Goal: Task Accomplishment & Management: Complete application form

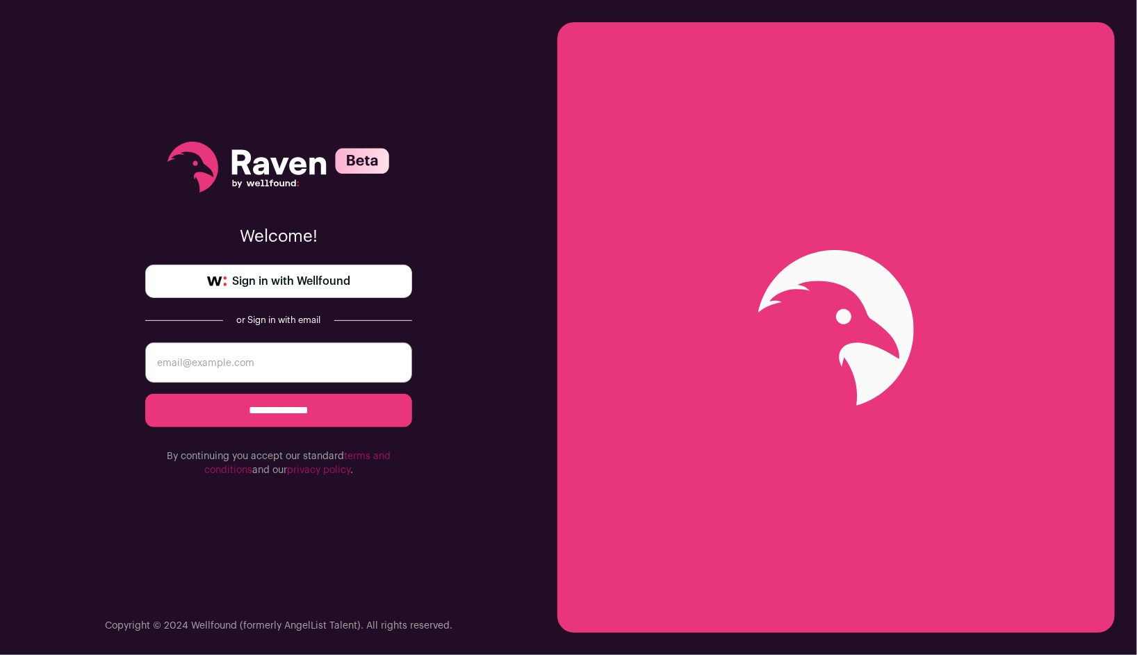
click at [288, 284] on span "Sign in with Wellfound" at bounding box center [291, 281] width 118 height 17
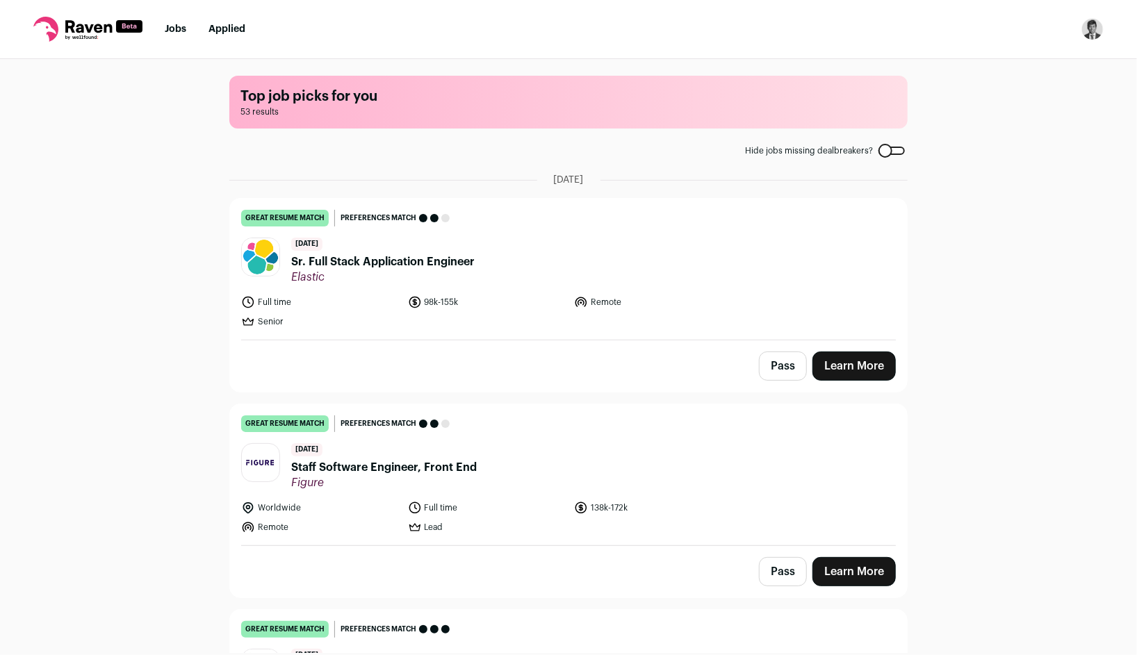
click at [448, 260] on span "Sr. Full Stack Application Engineer" at bounding box center [382, 262] width 183 height 17
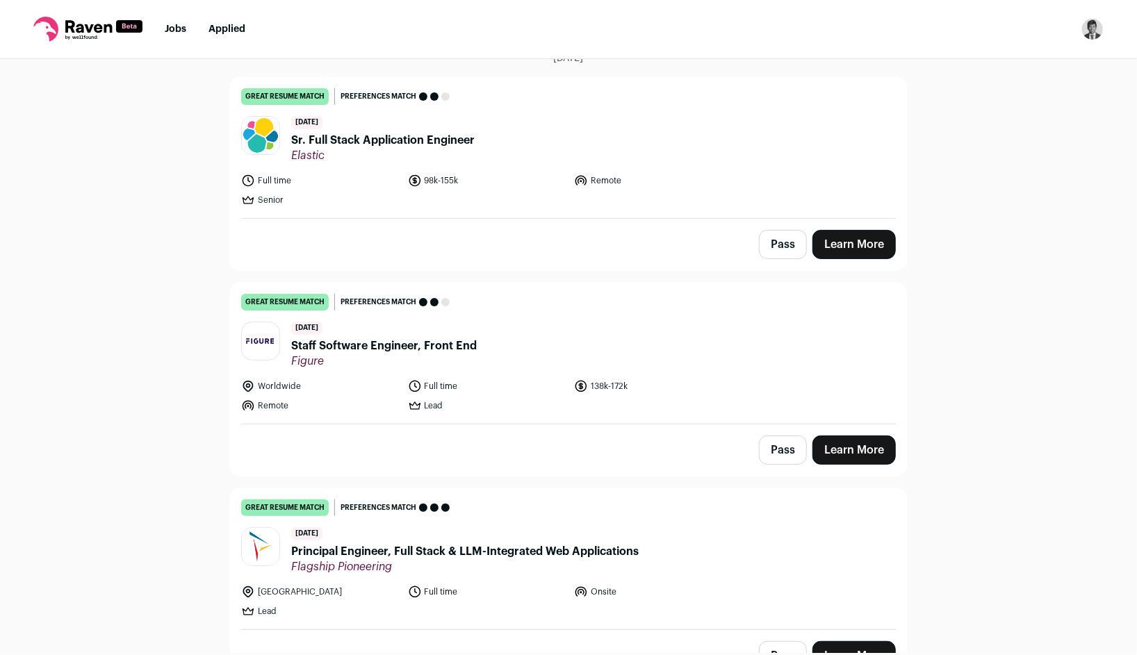
scroll to position [127, 0]
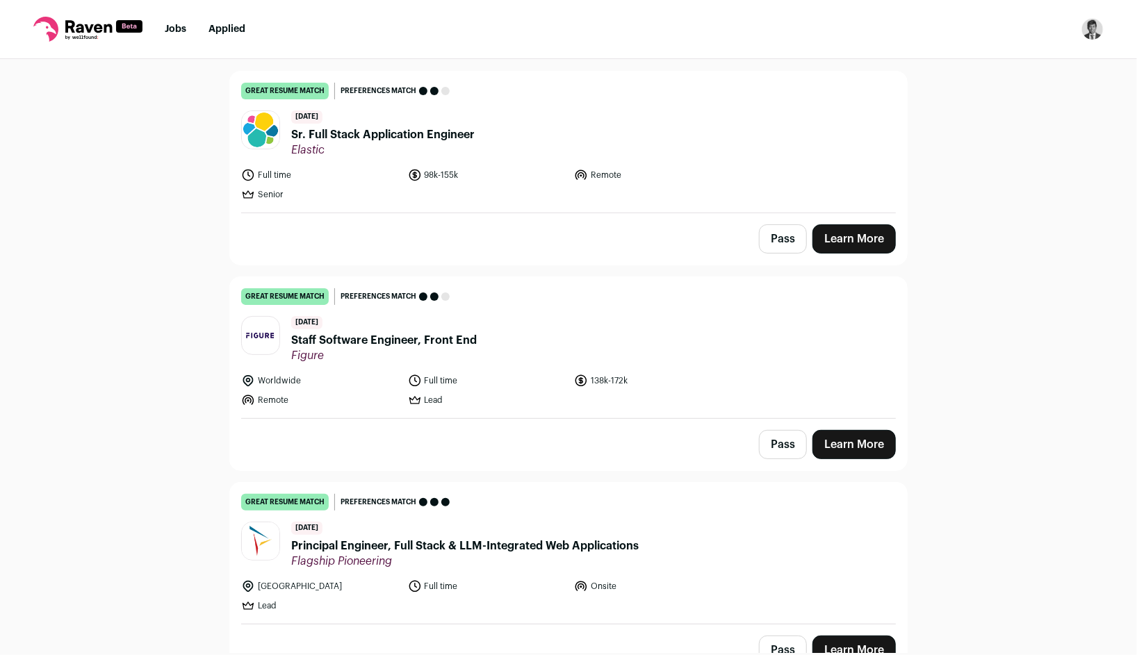
click at [505, 358] on header "4 days ago Staff Software Engineer, Front End Figure" at bounding box center [568, 339] width 655 height 47
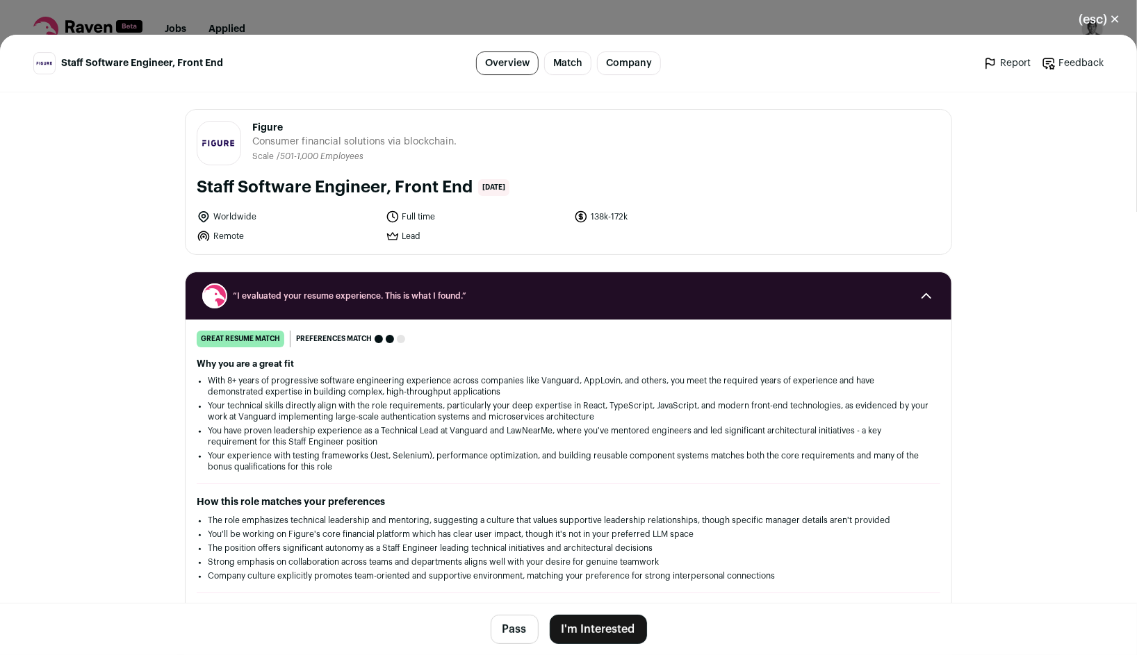
click at [599, 623] on button "I'm Interested" at bounding box center [598, 629] width 97 height 29
click at [621, 623] on button "I'm Interested" at bounding box center [598, 629] width 97 height 29
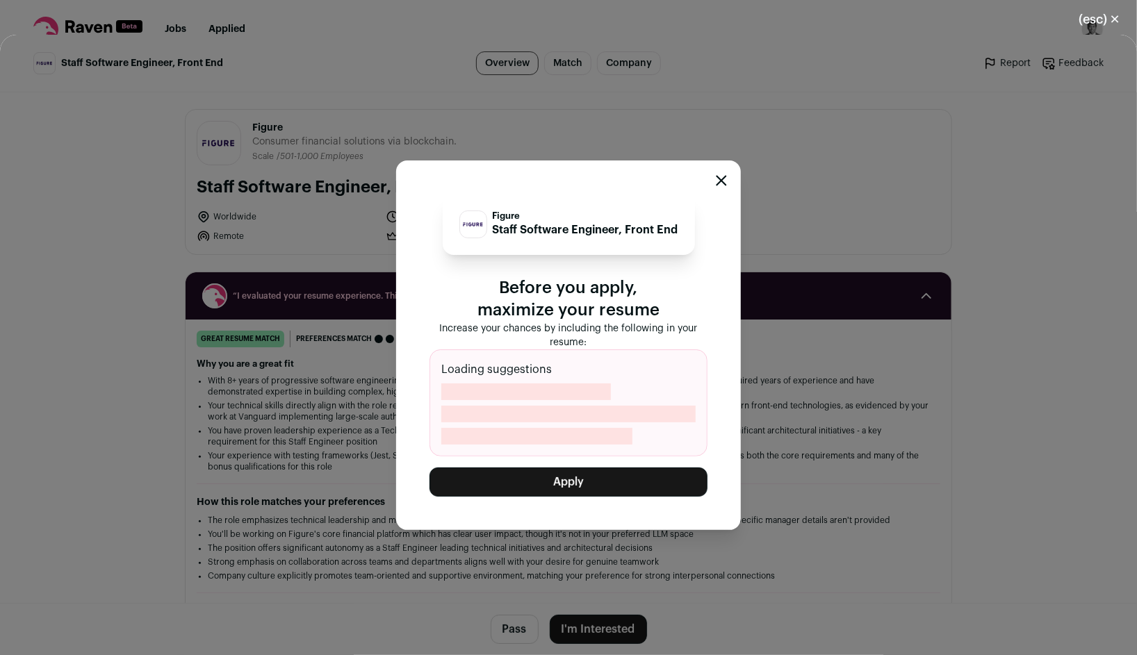
click at [636, 487] on button "Apply" at bounding box center [569, 482] width 278 height 29
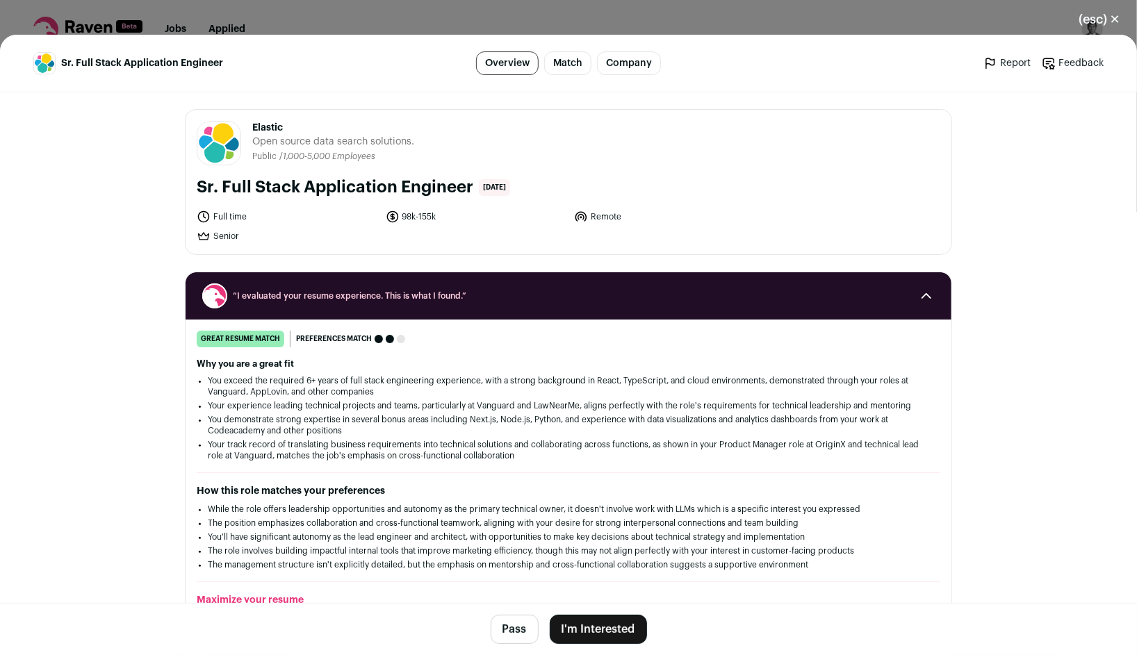
click at [614, 619] on button "I'm Interested" at bounding box center [598, 629] width 97 height 29
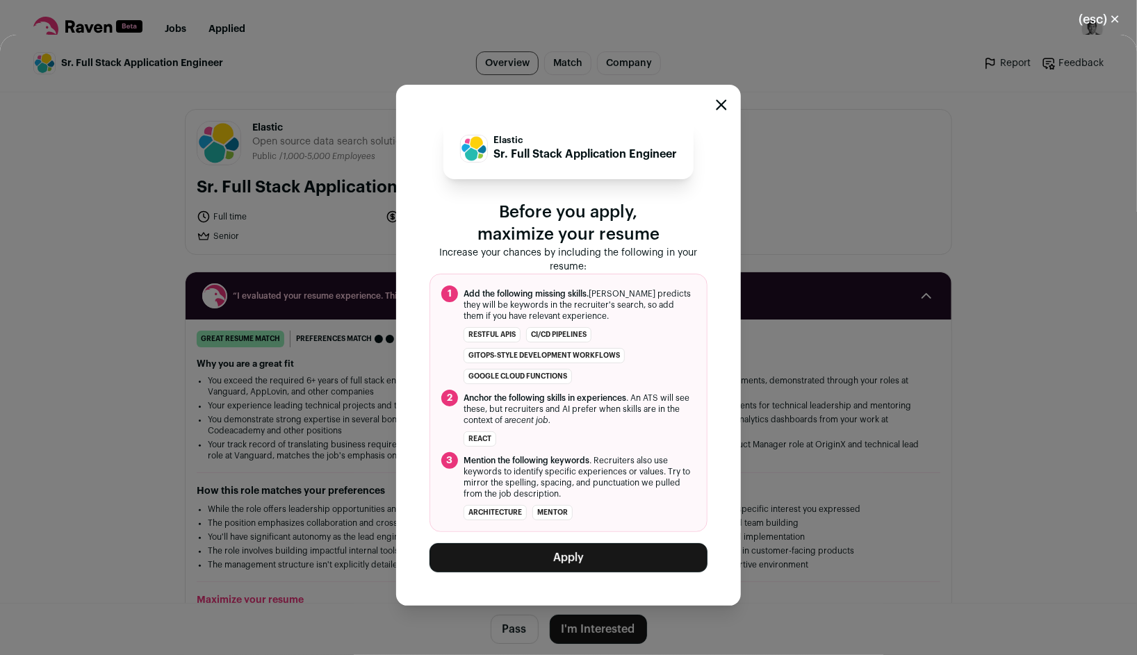
click at [596, 562] on button "Apply" at bounding box center [569, 558] width 278 height 29
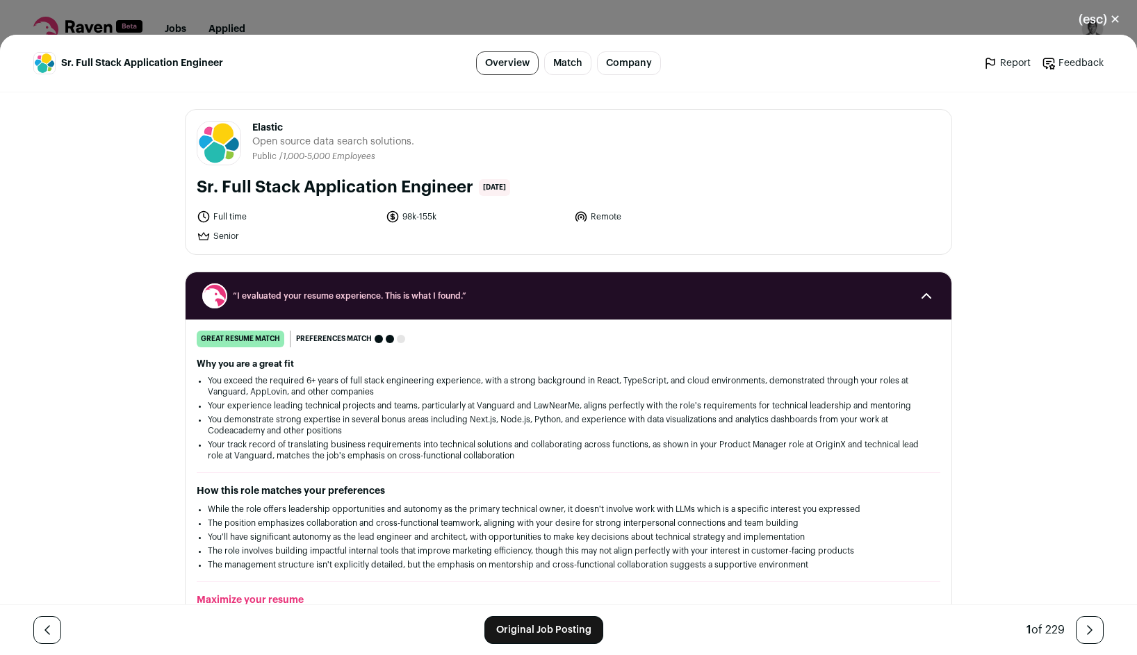
click at [977, 15] on div "(esc) ✕ Sr. Full Stack Application Engineer Overview Match Company Report Feedb…" at bounding box center [568, 327] width 1137 height 655
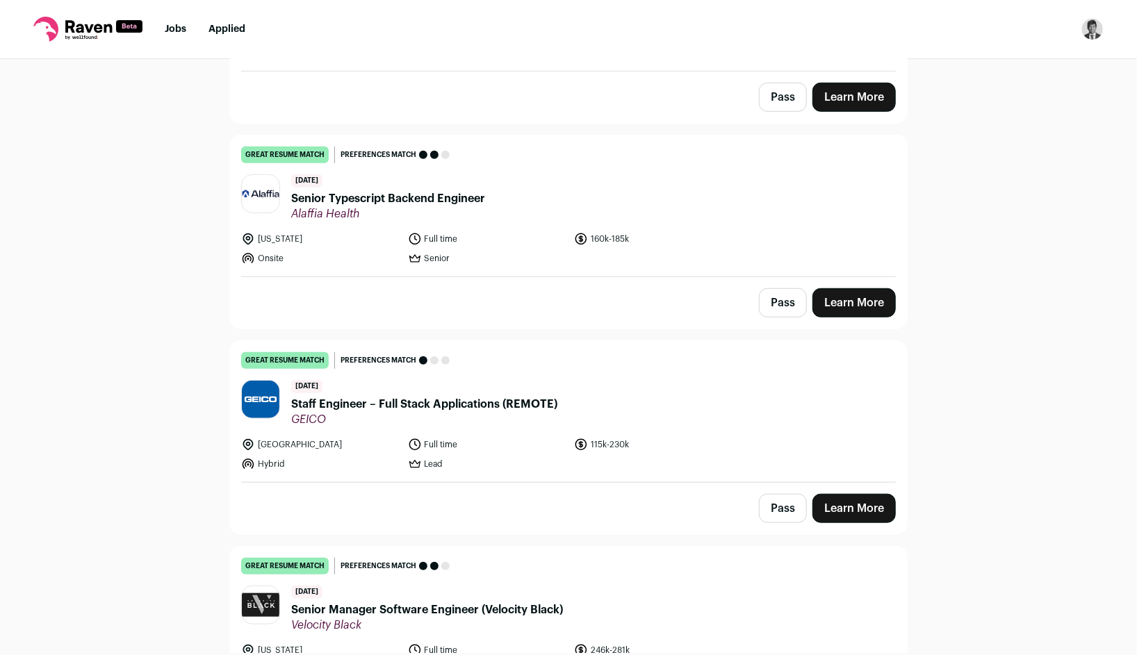
scroll to position [479, 0]
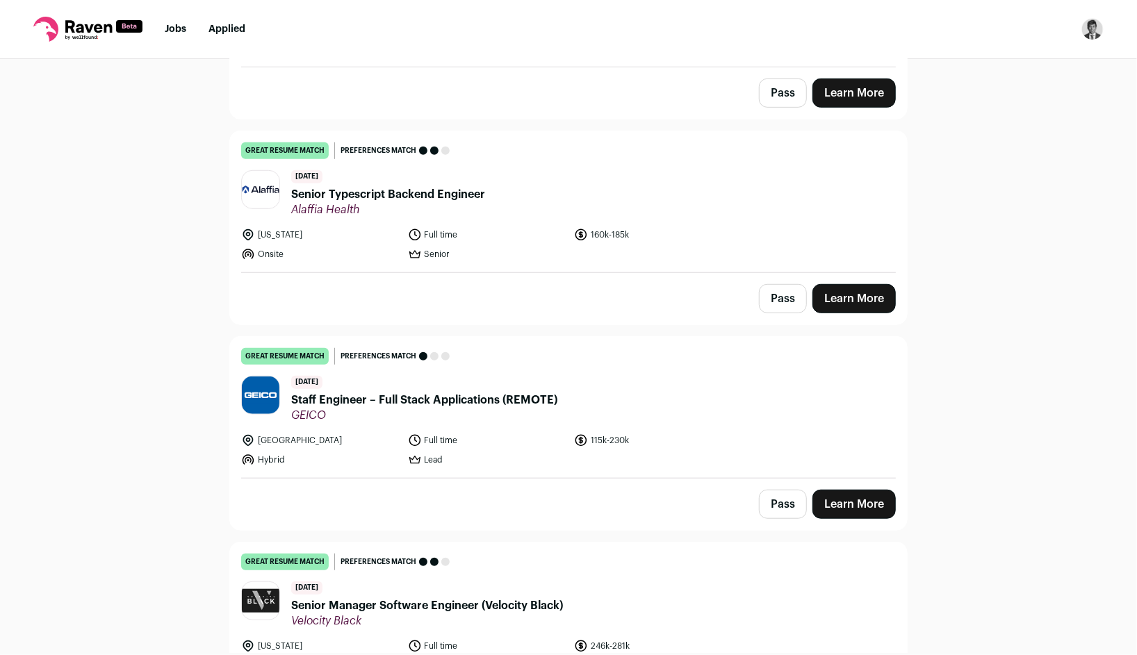
click at [717, 264] on link "great resume match You meet the must-have requirements, the nice-to-have requir…" at bounding box center [568, 201] width 677 height 141
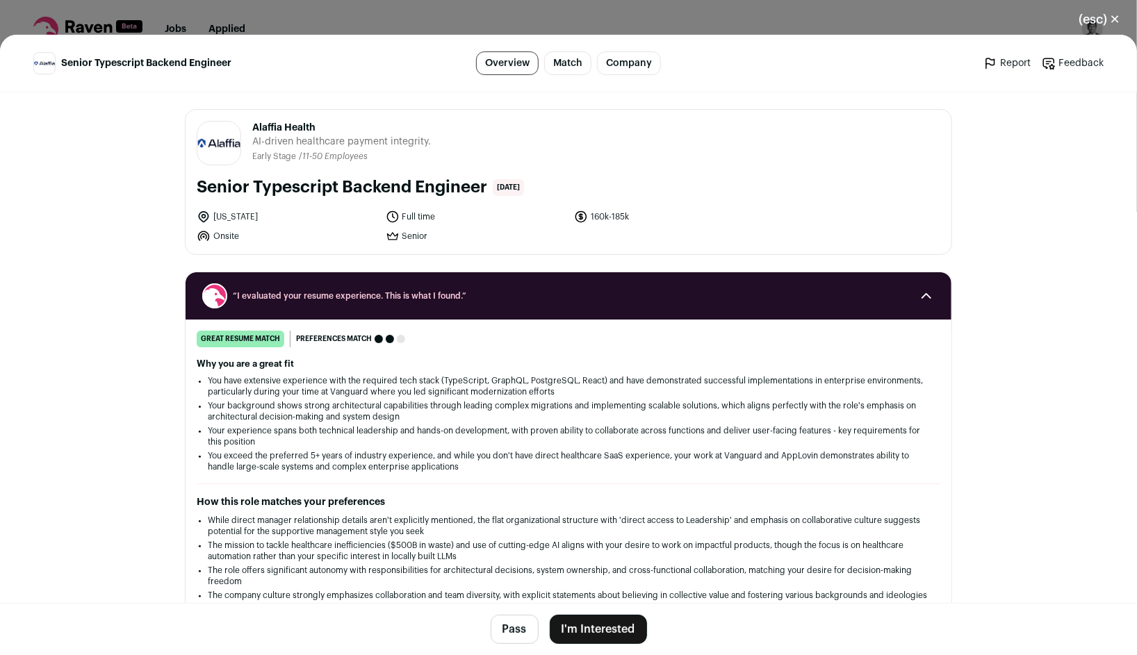
click at [607, 623] on button "I'm Interested" at bounding box center [598, 629] width 97 height 29
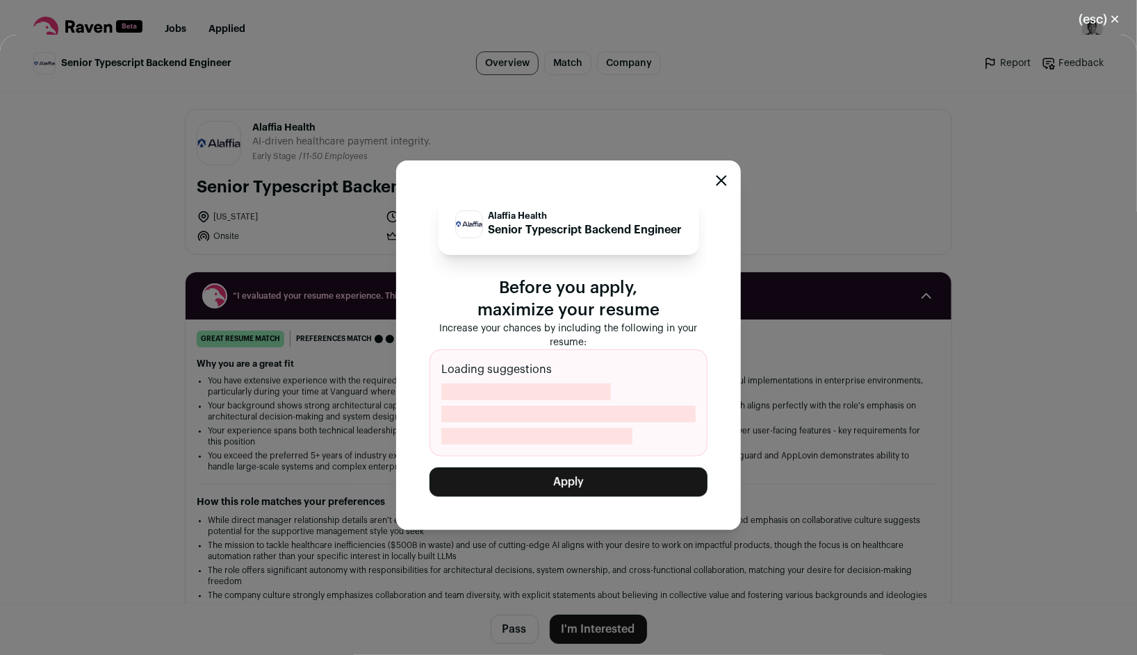
click at [636, 489] on button "Apply" at bounding box center [569, 482] width 278 height 29
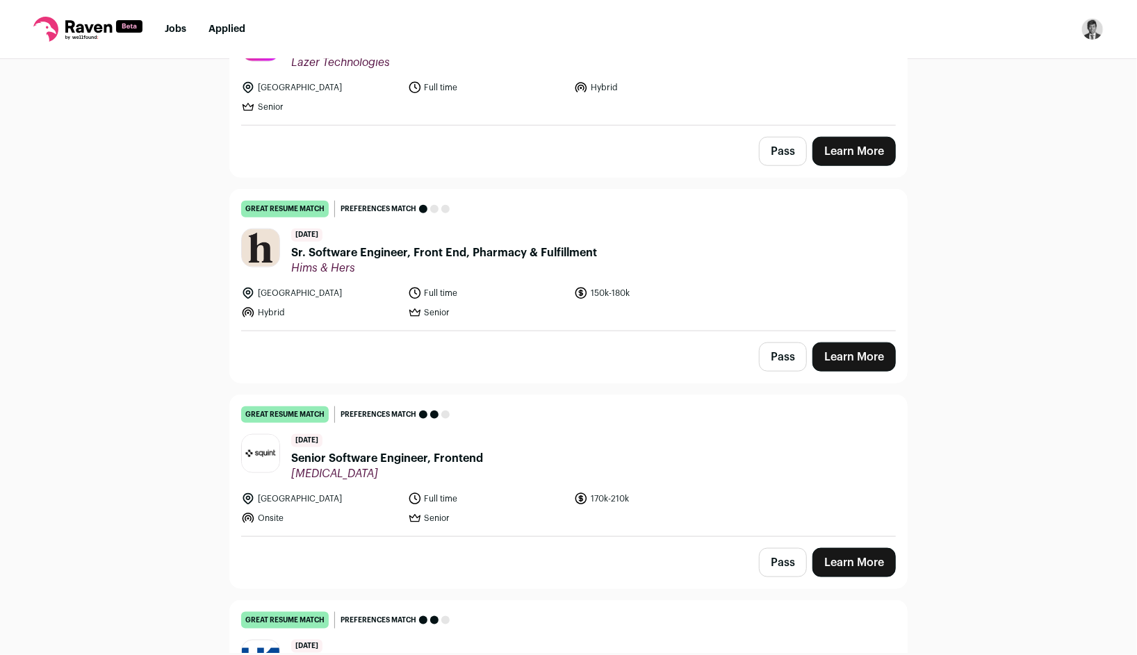
scroll to position [7125, 0]
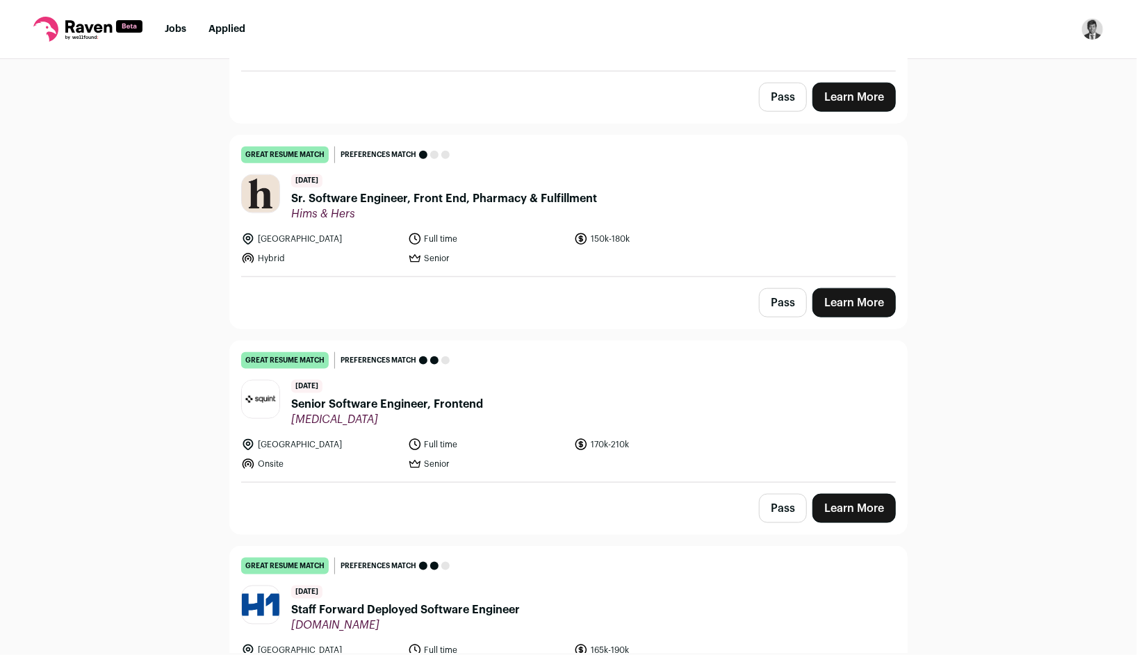
click at [862, 288] on link "Learn More" at bounding box center [853, 302] width 83 height 29
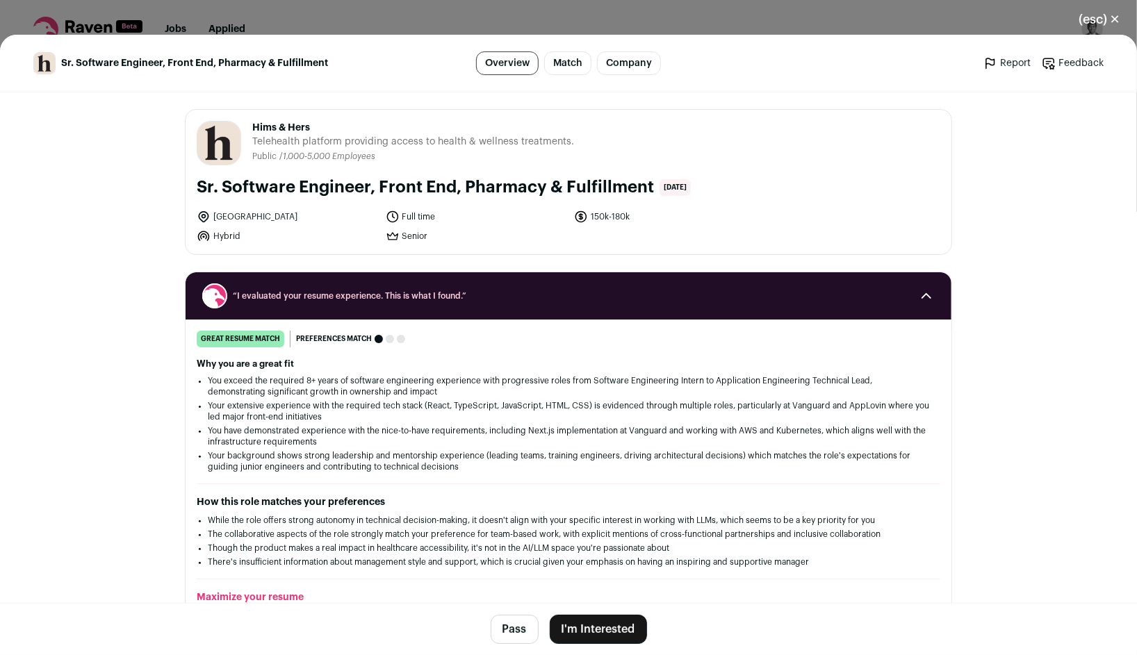
click at [610, 639] on button "I'm Interested" at bounding box center [598, 629] width 97 height 29
click at [607, 637] on button "I'm Interested" at bounding box center [598, 629] width 97 height 29
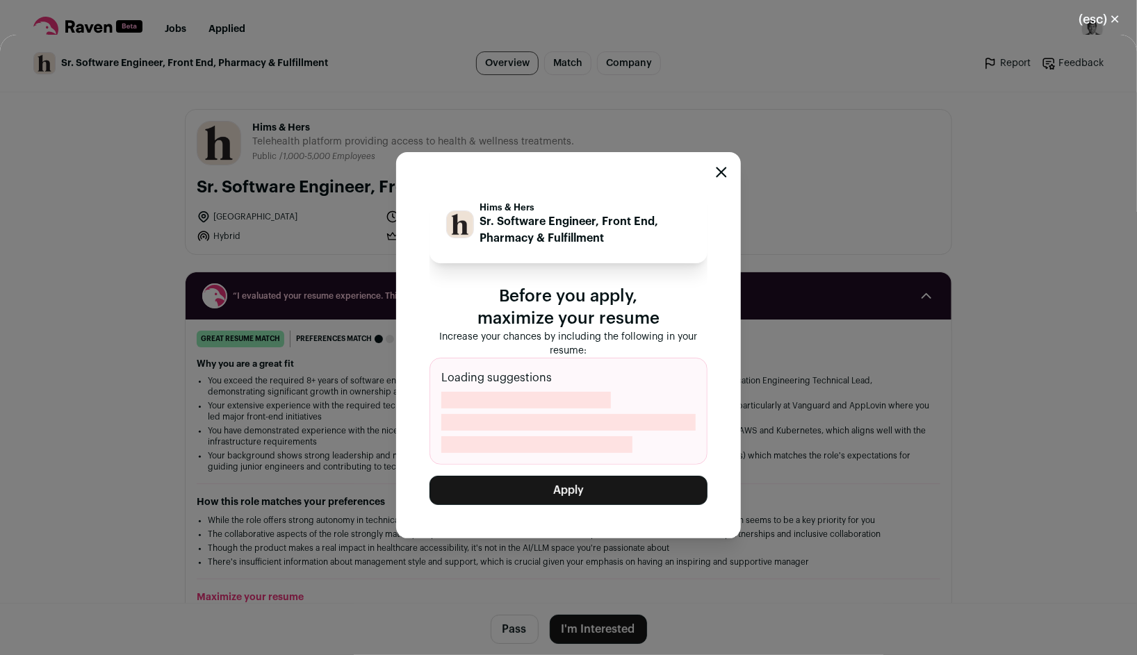
click at [619, 482] on button "Apply" at bounding box center [569, 490] width 278 height 29
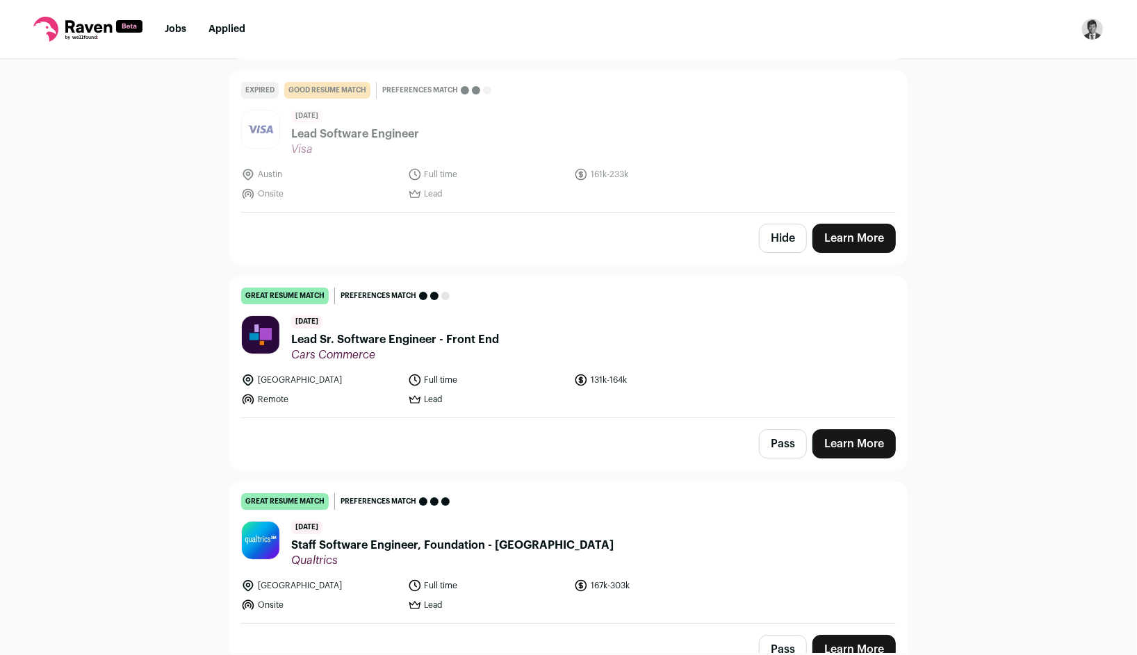
scroll to position [9039, 0]
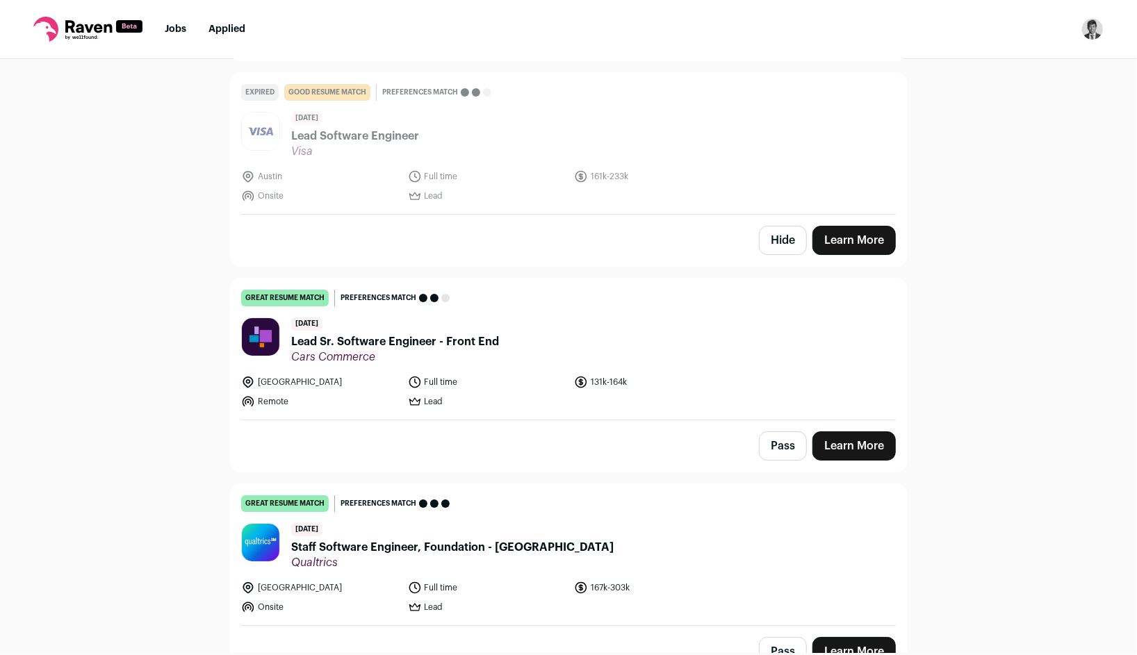
click at [728, 377] on link "great resume match You meet the must-have requirements, the nice-to-have requir…" at bounding box center [568, 349] width 677 height 141
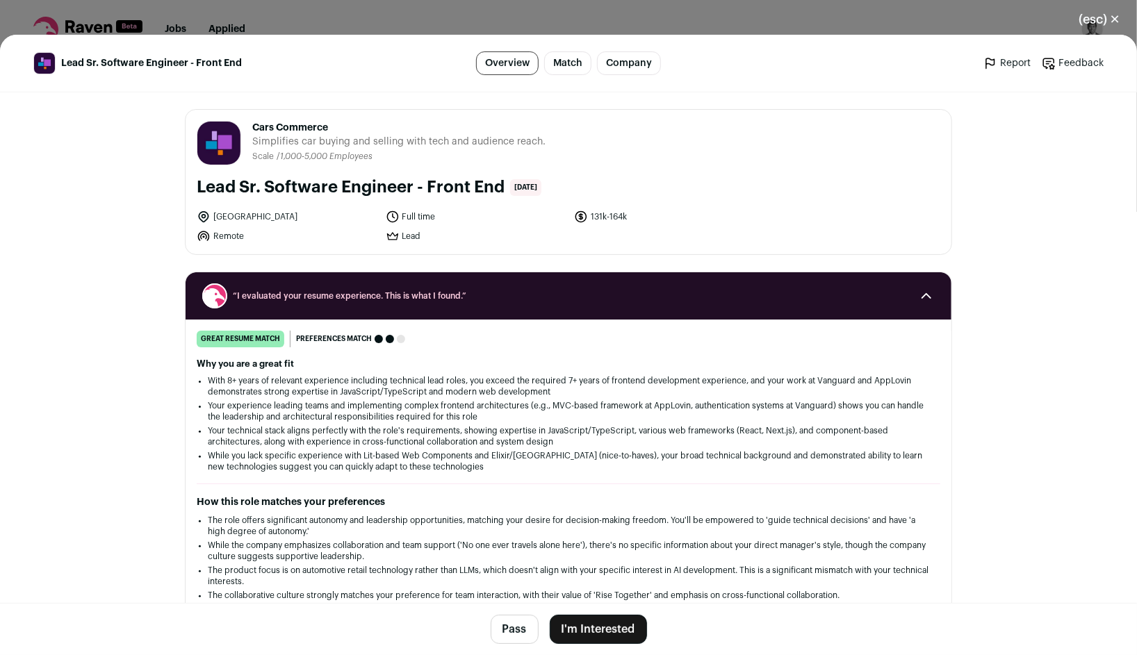
click at [605, 637] on button "I'm Interested" at bounding box center [598, 629] width 97 height 29
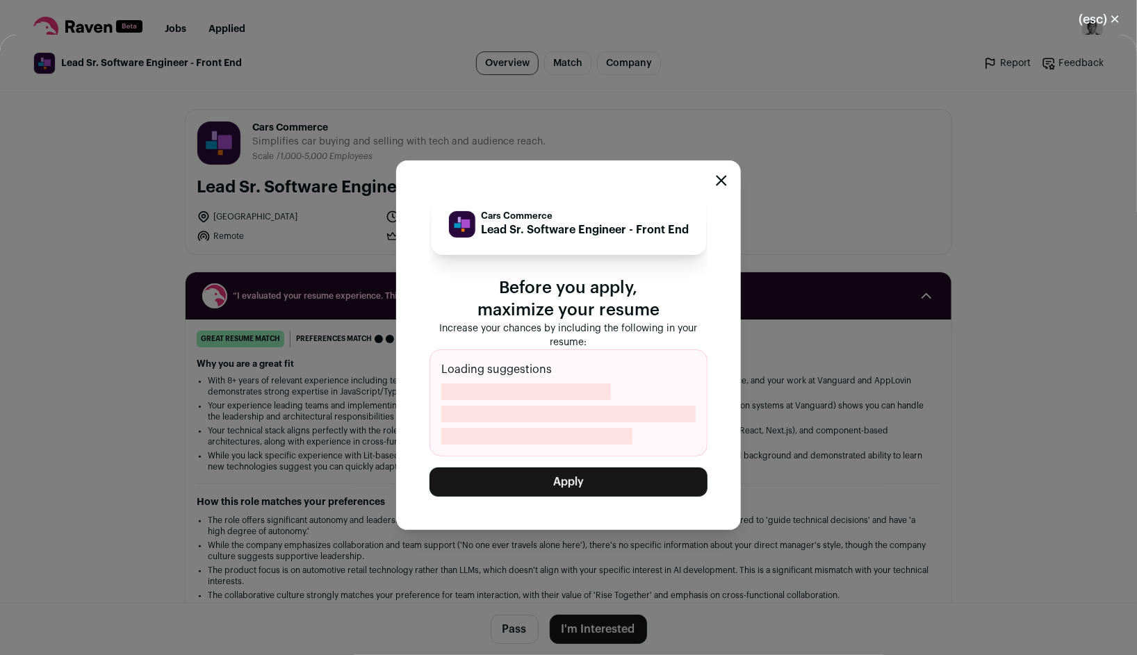
click at [631, 492] on button "Apply" at bounding box center [569, 482] width 278 height 29
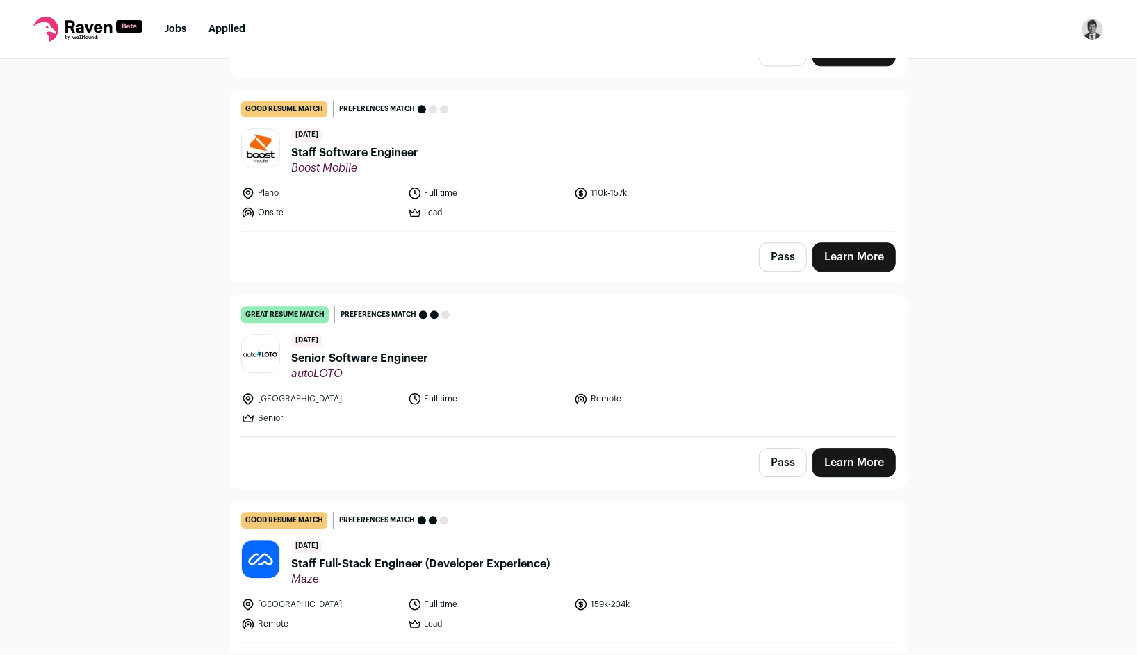
scroll to position [8402, 0]
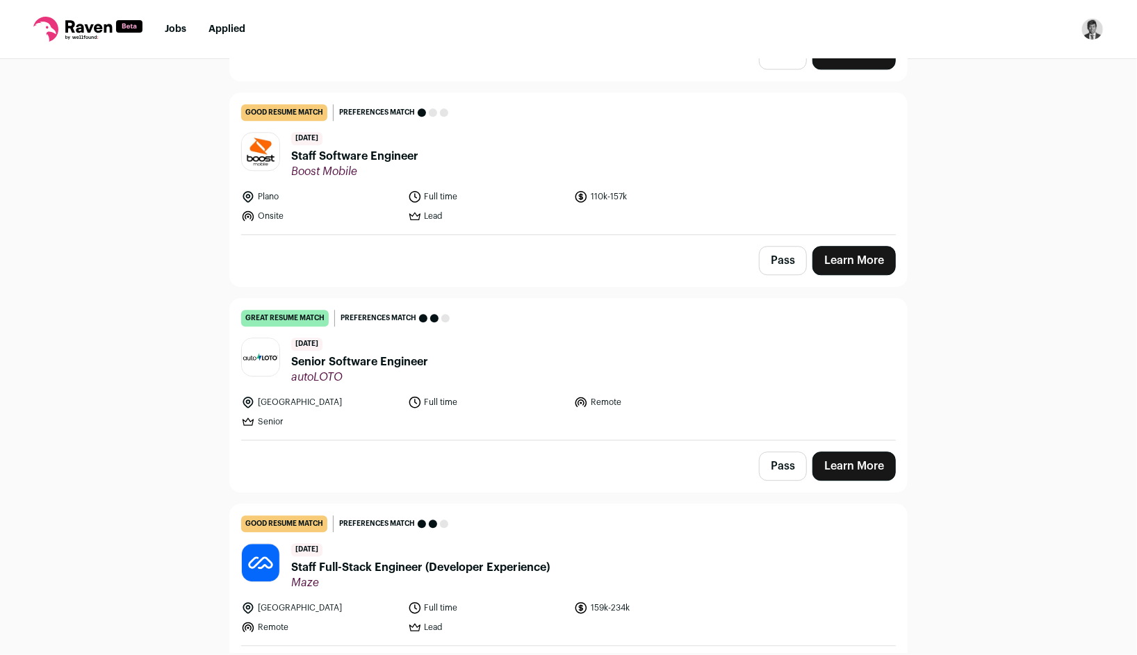
click at [776, 340] on header "21 days ago Senior Software Engineer autoLOTO" at bounding box center [568, 361] width 655 height 47
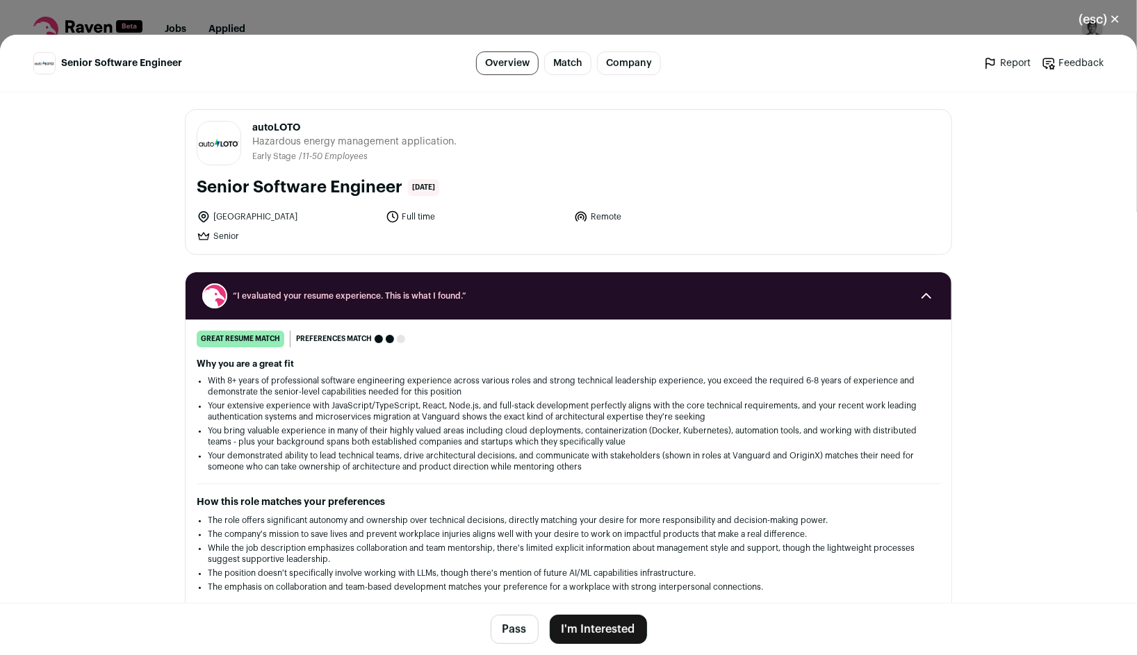
click at [610, 637] on button "I'm Interested" at bounding box center [598, 629] width 97 height 29
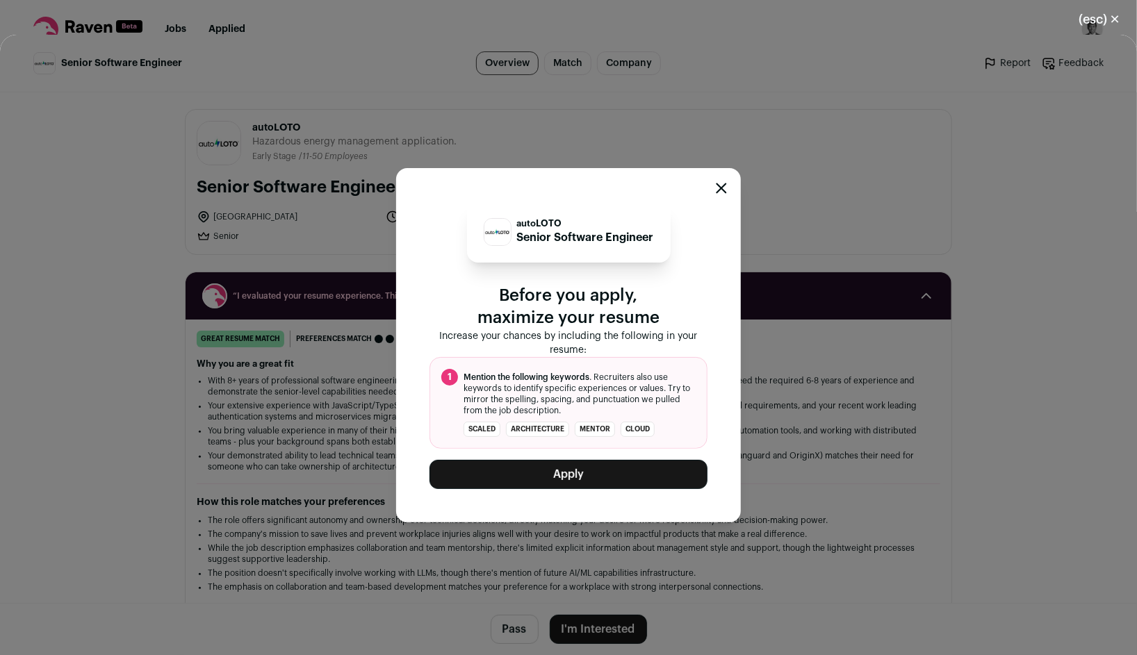
click at [629, 471] on button "Apply" at bounding box center [569, 474] width 278 height 29
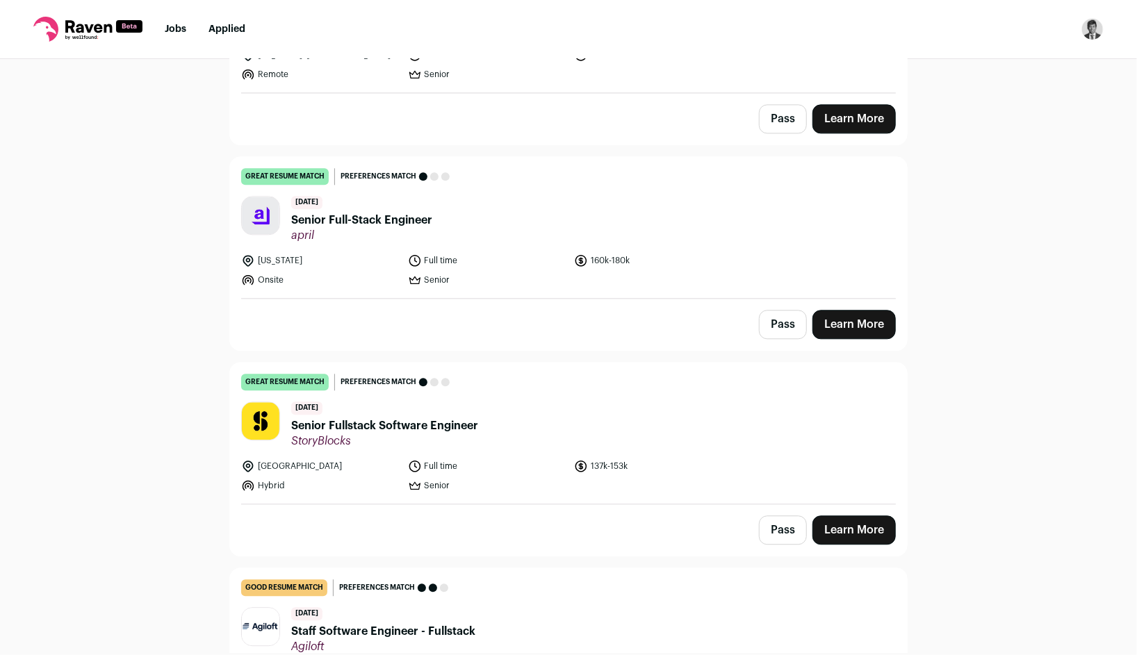
scroll to position [1916, 0]
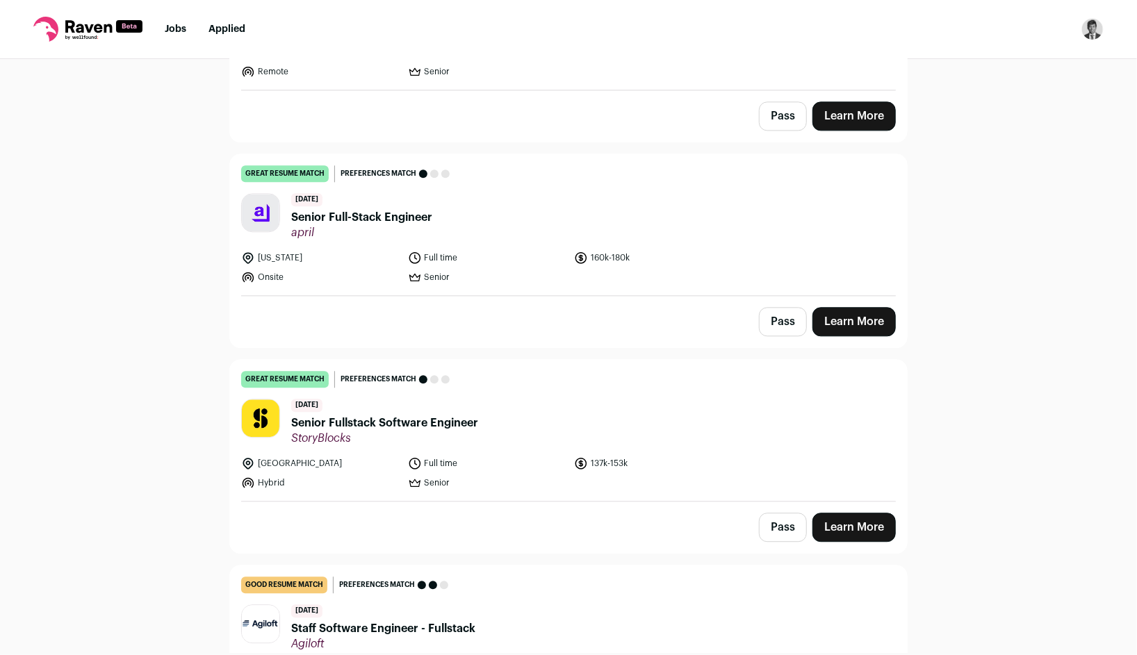
click at [717, 251] on li "160k-180k" at bounding box center [653, 258] width 158 height 14
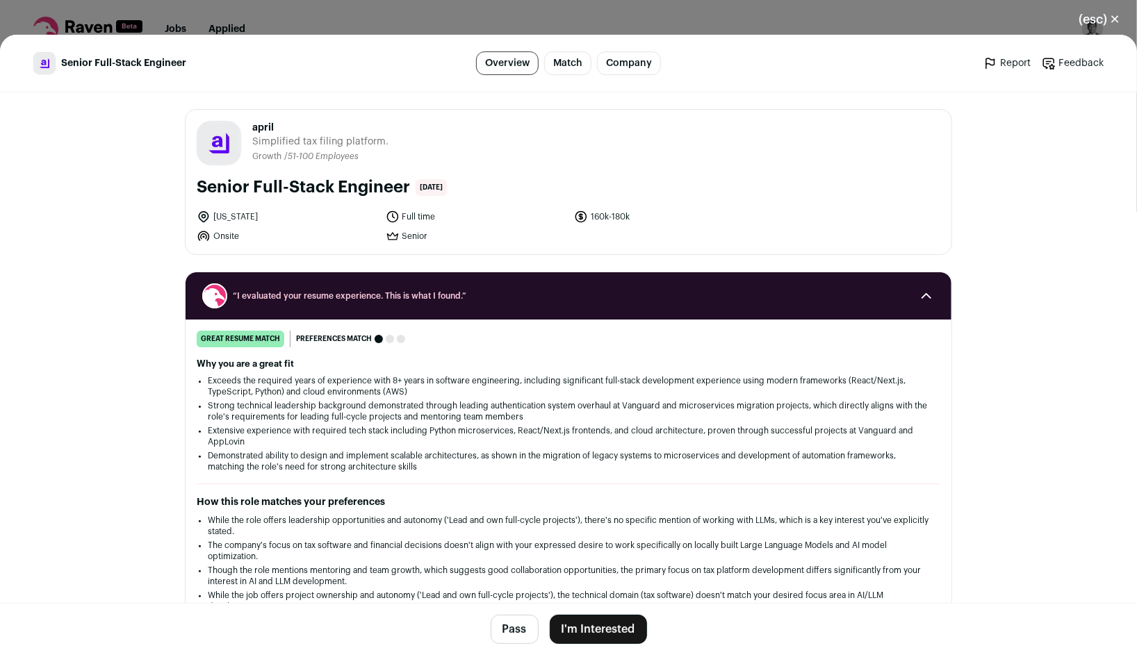
click at [614, 632] on button "I'm Interested" at bounding box center [598, 629] width 97 height 29
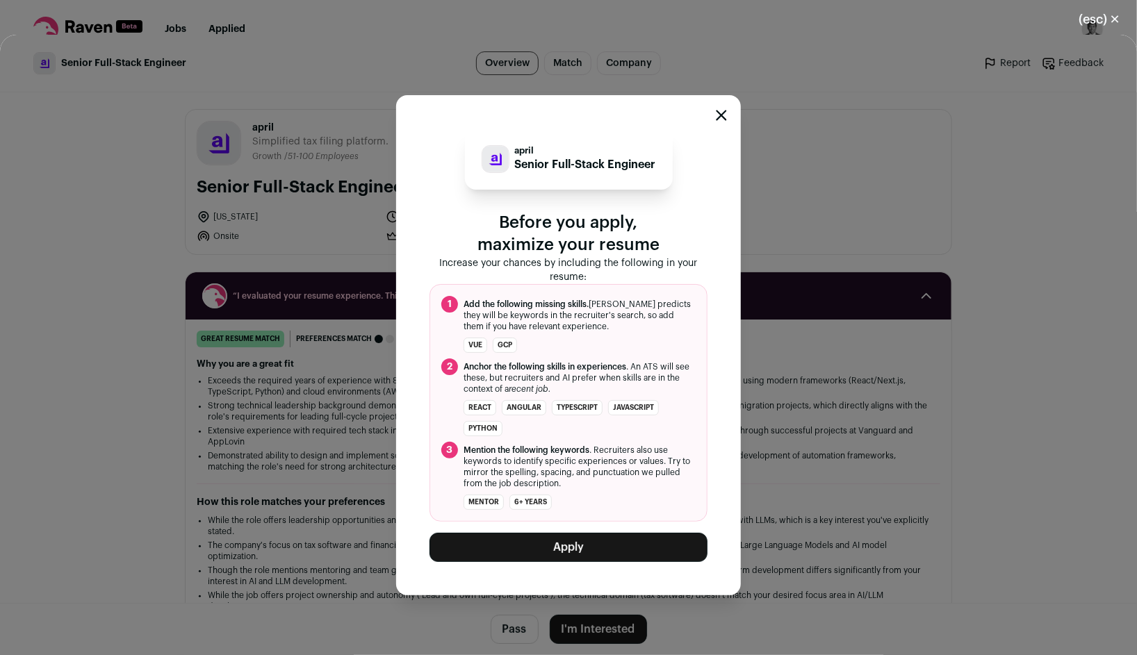
click at [612, 547] on button "Apply" at bounding box center [569, 547] width 278 height 29
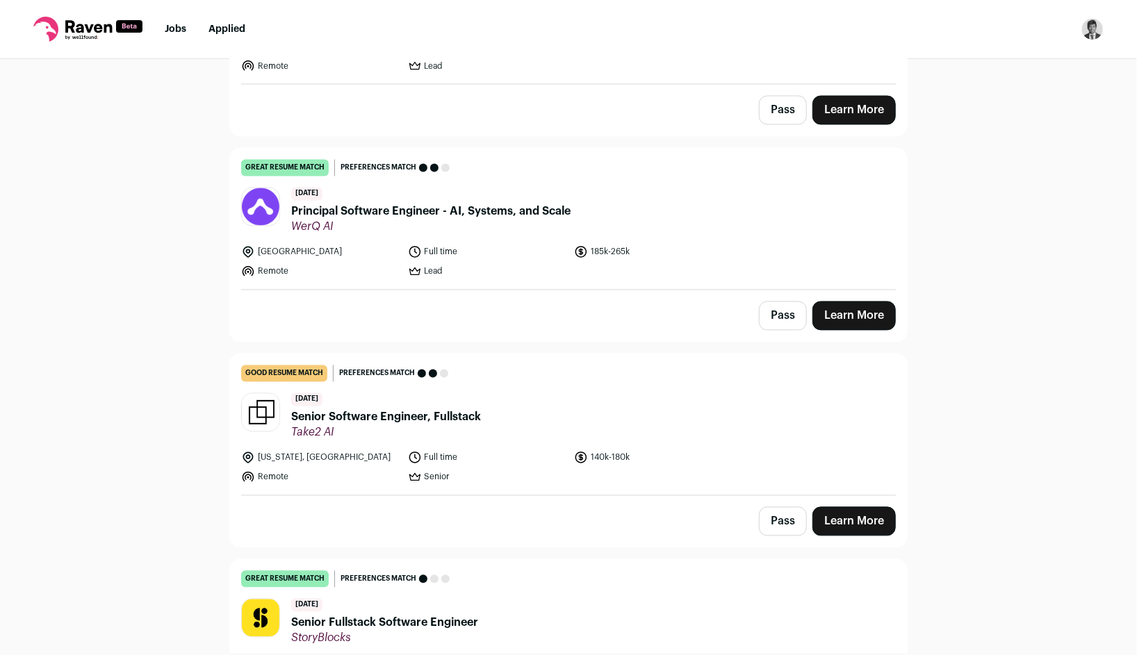
scroll to position [1511, 0]
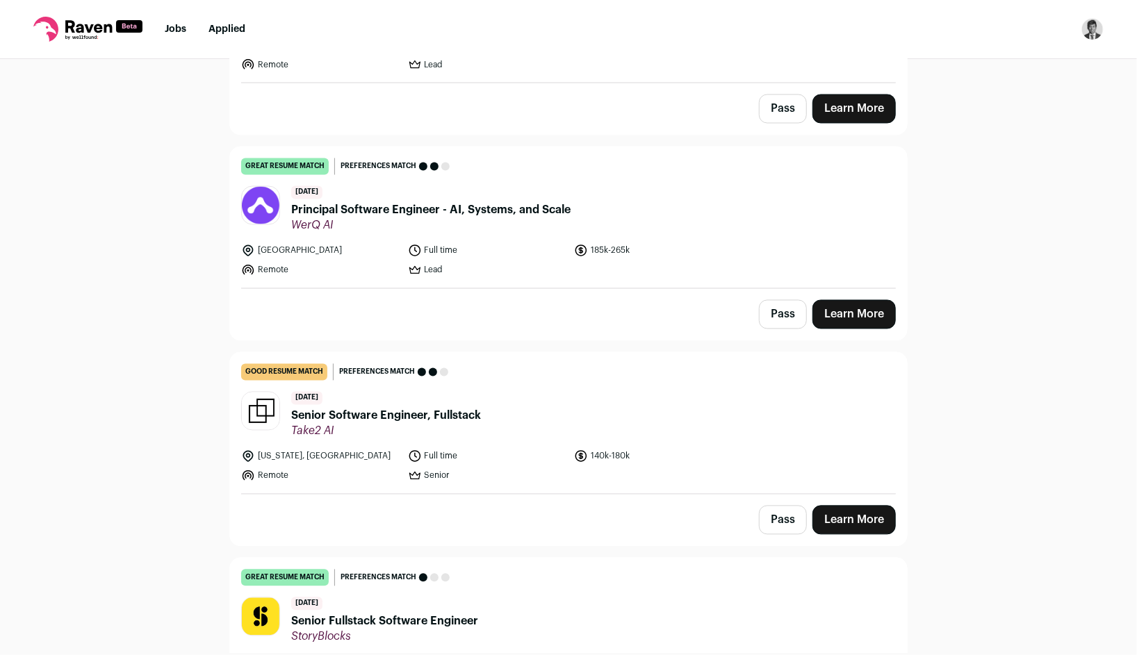
click at [689, 405] on header "[DATE] Senior Software Engineer, Fullstack Take2 AI" at bounding box center [568, 415] width 655 height 47
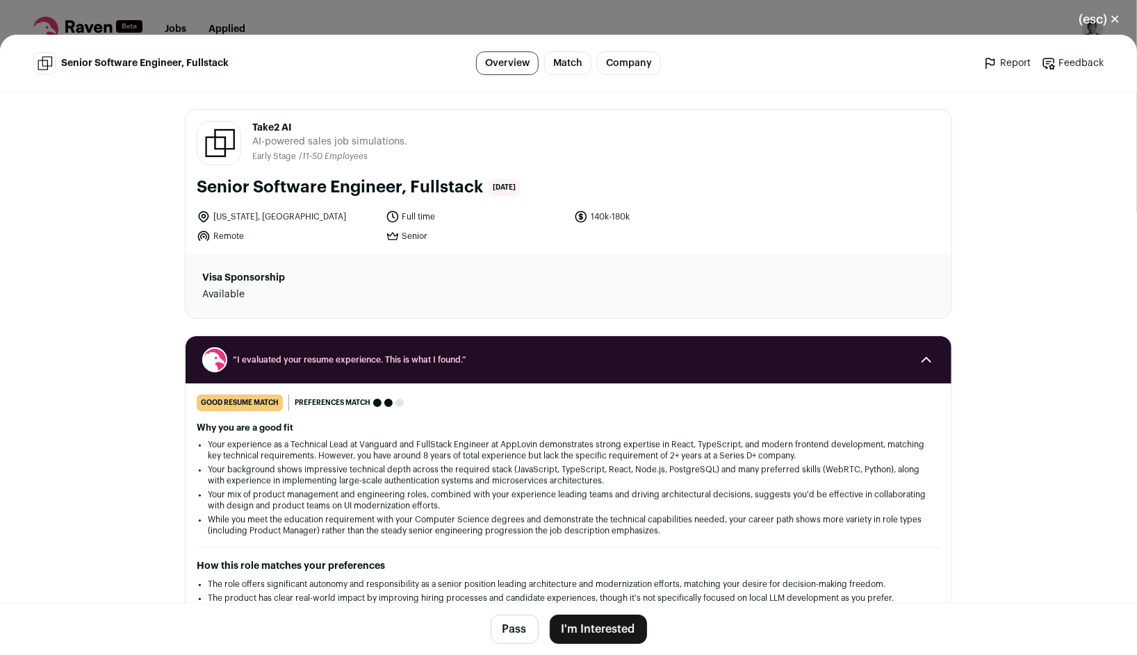
click at [598, 636] on button "I'm Interested" at bounding box center [598, 629] width 97 height 29
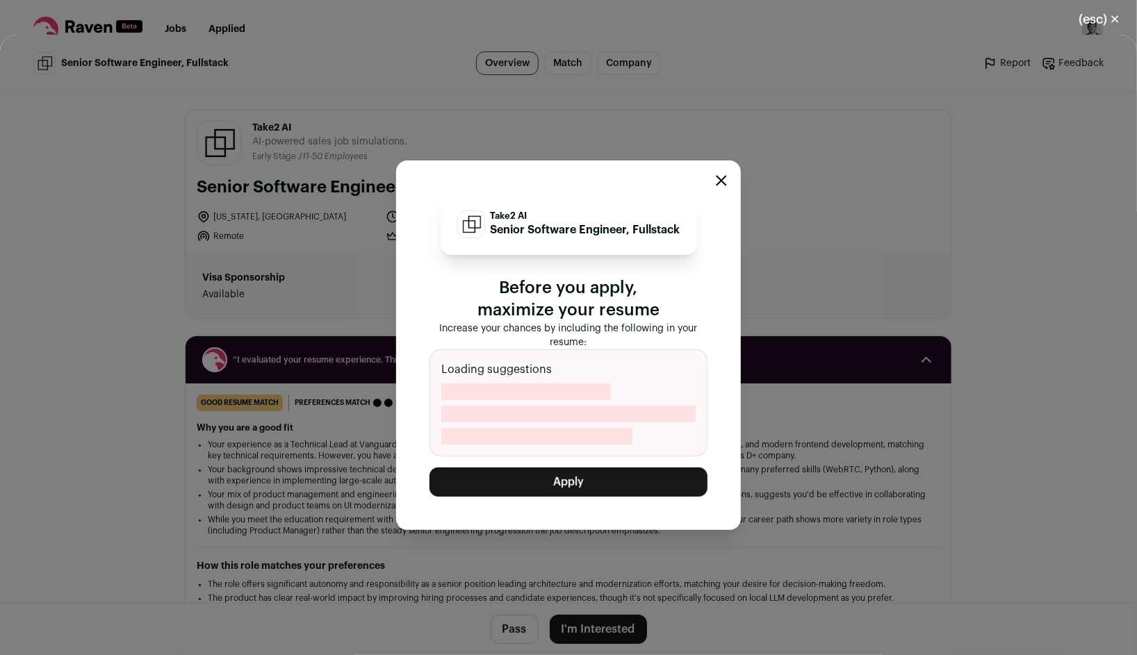
click at [648, 480] on button "Apply" at bounding box center [569, 482] width 278 height 29
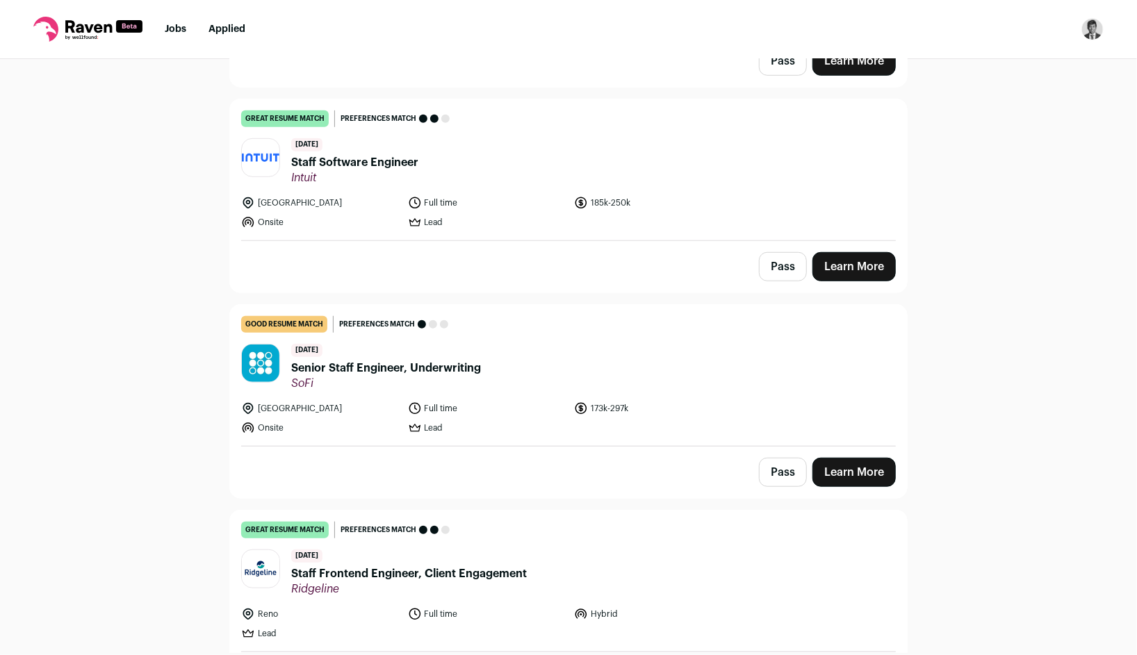
scroll to position [3635, 0]
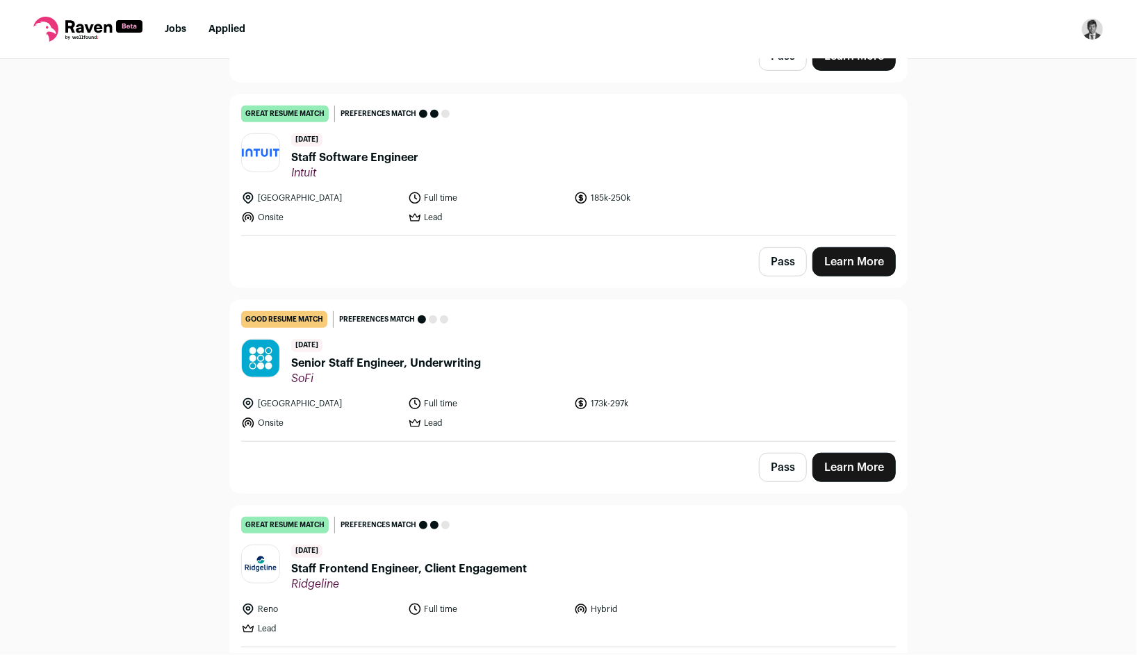
click at [776, 247] on button "Pass" at bounding box center [783, 261] width 48 height 29
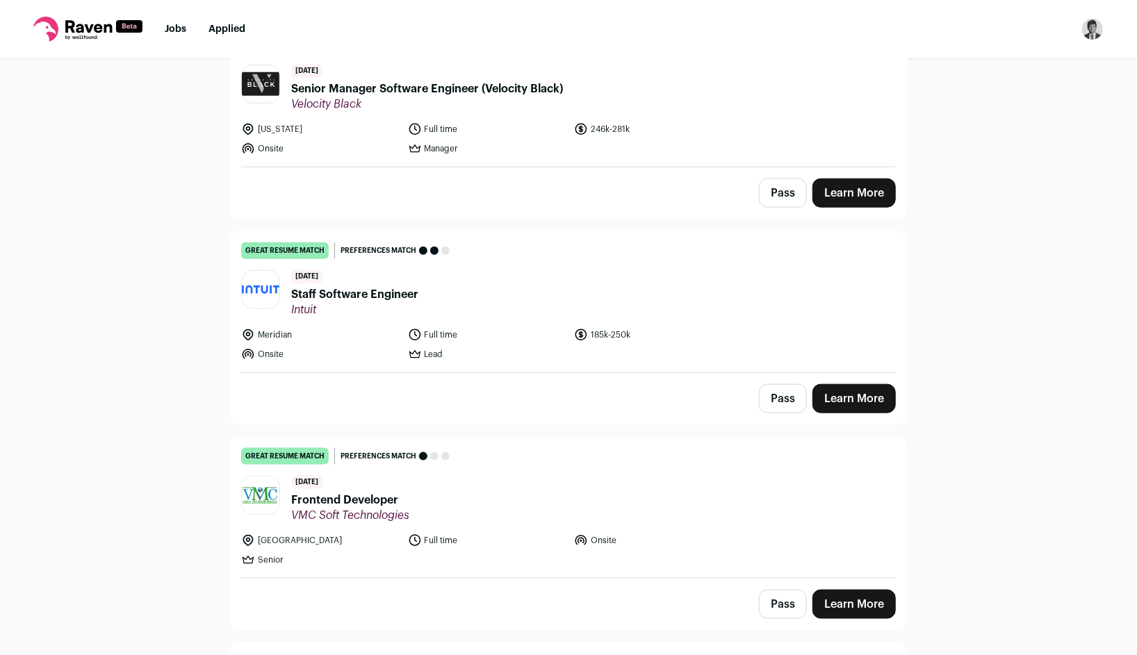
scroll to position [899, 0]
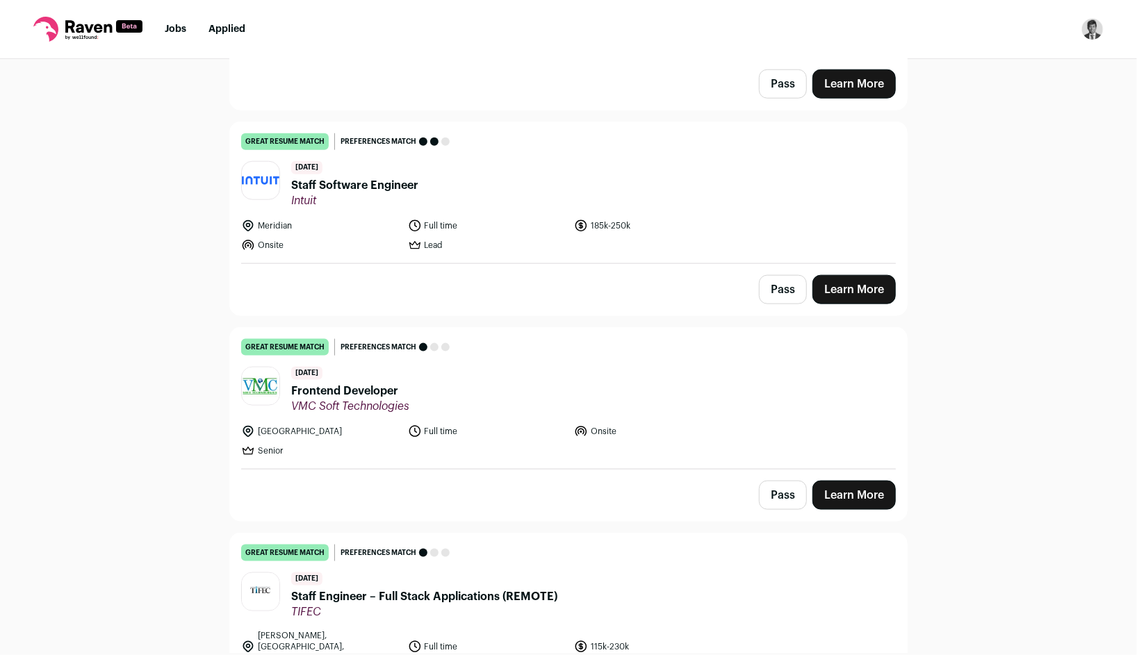
click at [784, 291] on button "Pass" at bounding box center [783, 289] width 48 height 29
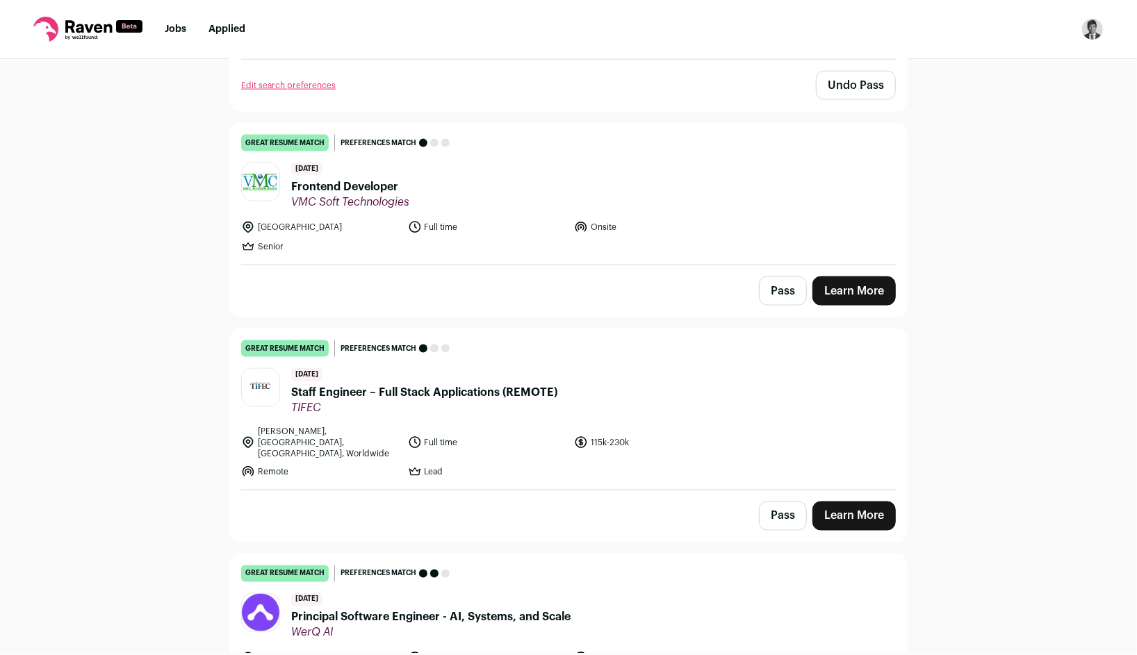
scroll to position [1105, 0]
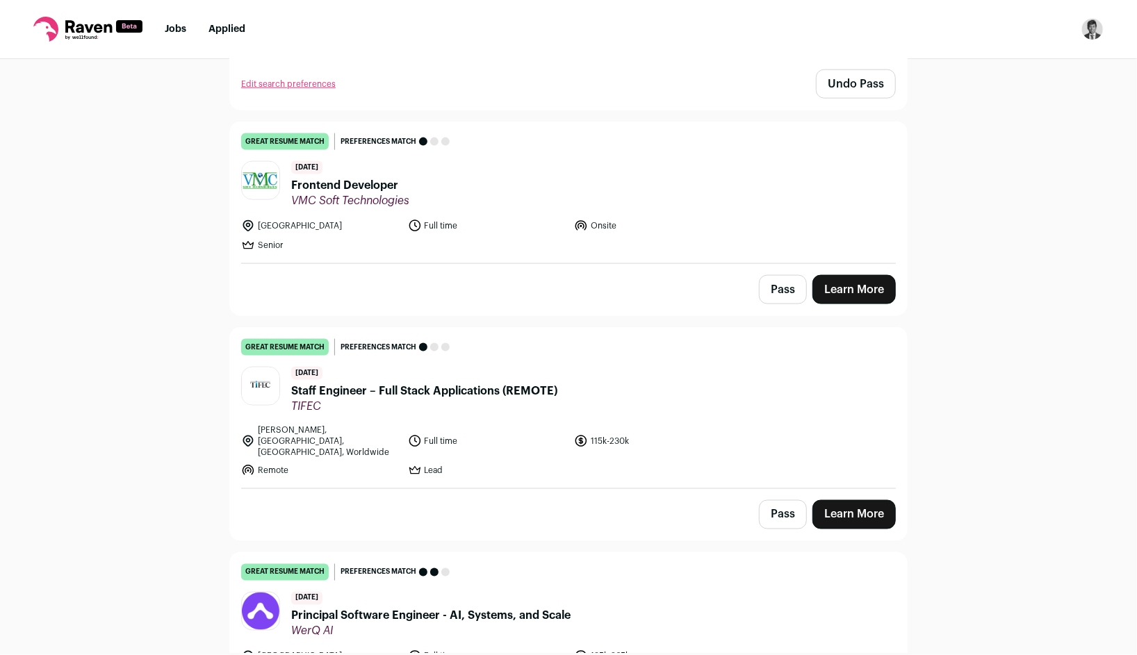
click at [776, 296] on button "Pass" at bounding box center [783, 289] width 48 height 29
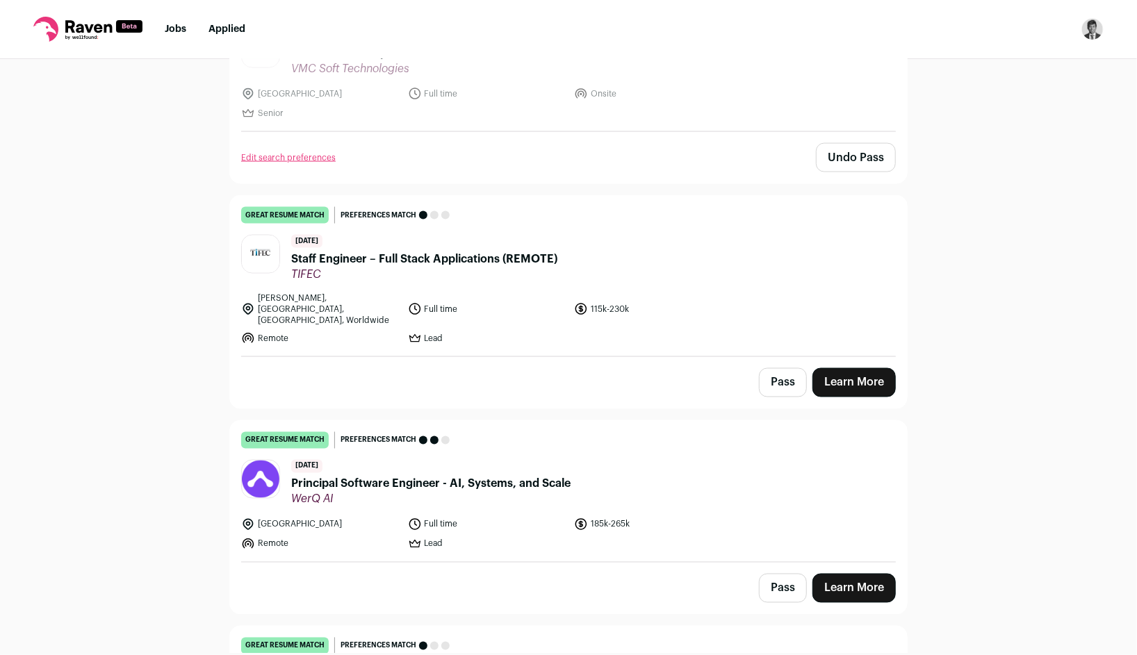
scroll to position [1239, 0]
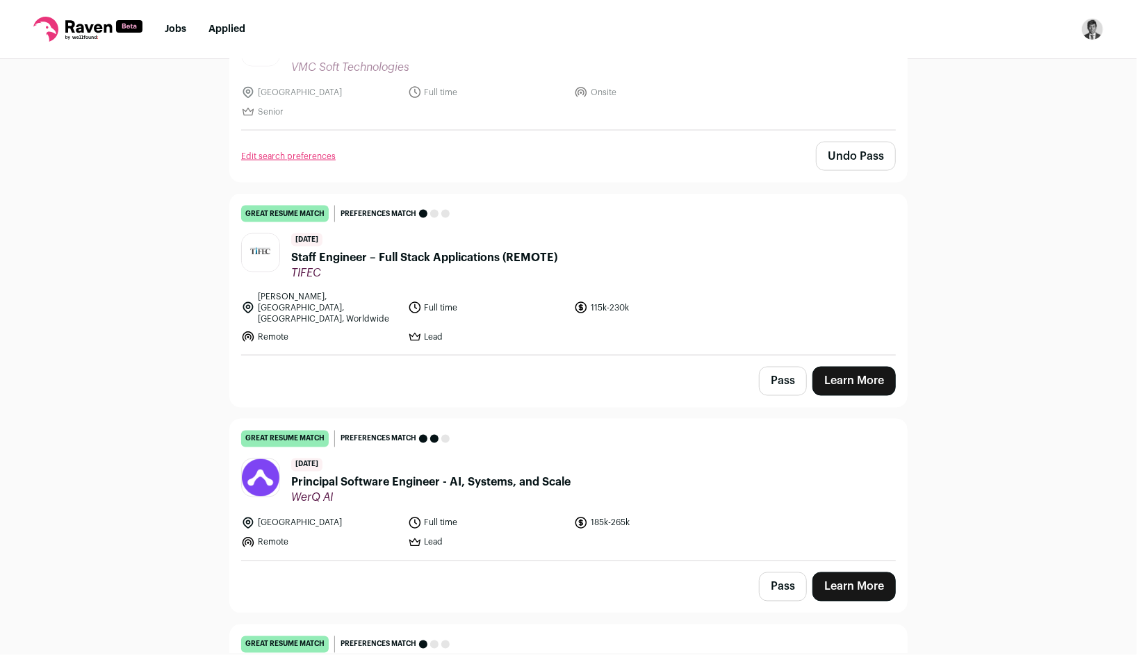
click at [776, 372] on button "Pass" at bounding box center [783, 381] width 48 height 29
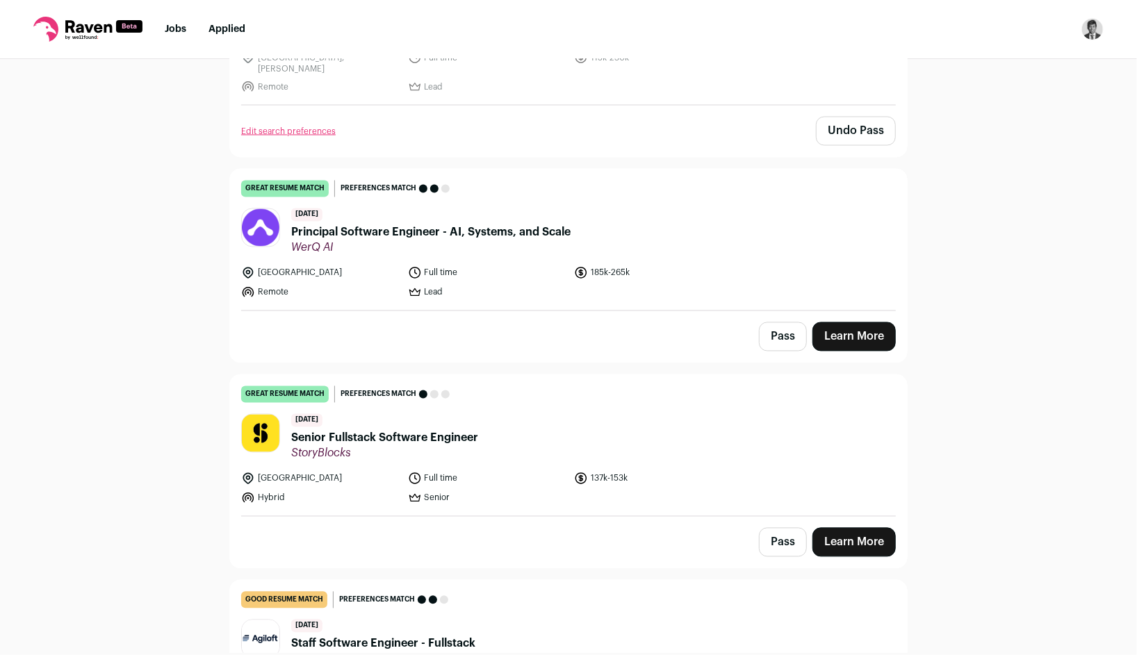
scroll to position [1502, 0]
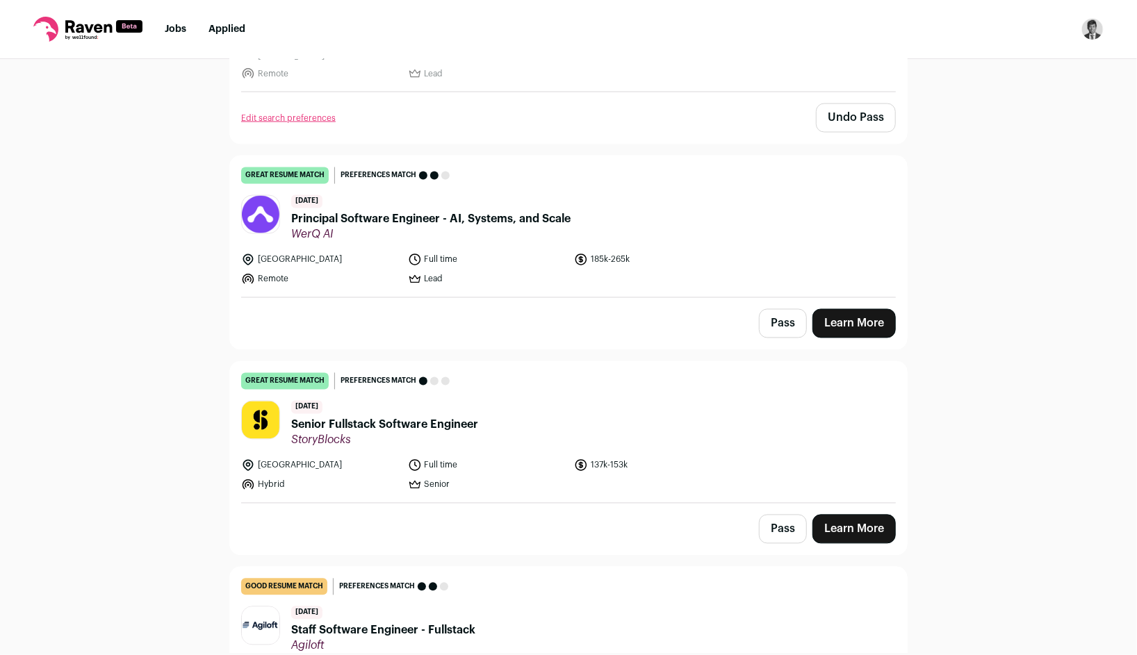
click at [761, 407] on header "7 days ago Senior Fullstack Software Engineer StoryBlocks" at bounding box center [568, 424] width 655 height 47
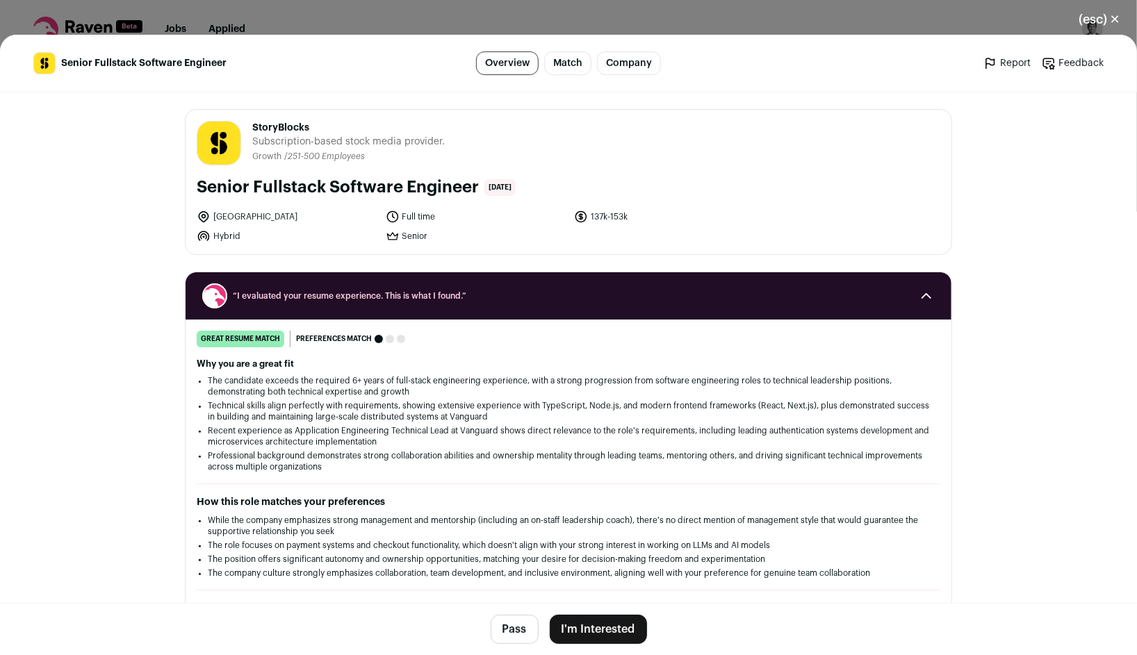
click at [606, 637] on button "I'm Interested" at bounding box center [598, 629] width 97 height 29
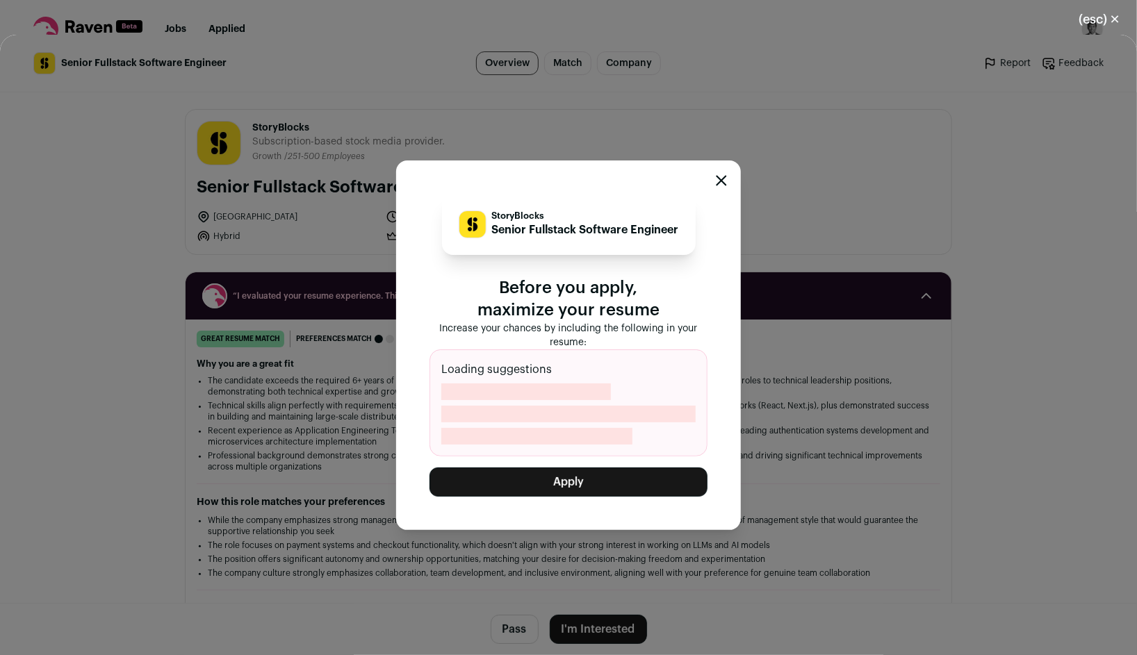
click at [643, 488] on button "Apply" at bounding box center [569, 482] width 278 height 29
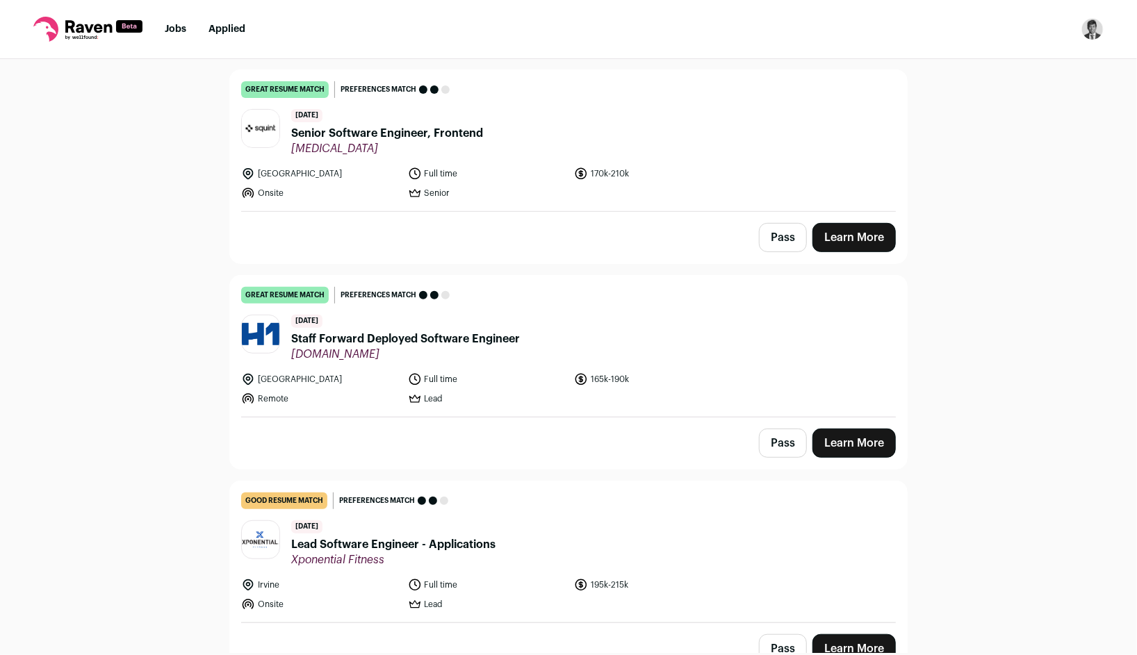
scroll to position [6642, 0]
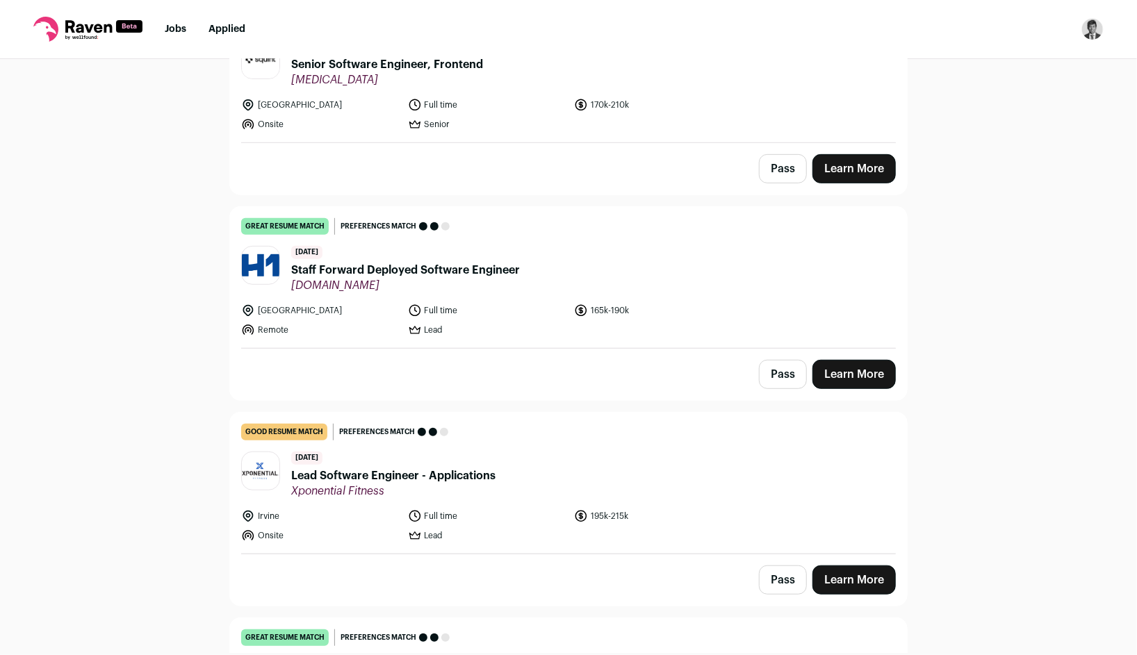
click at [784, 154] on button "Pass" at bounding box center [783, 168] width 48 height 29
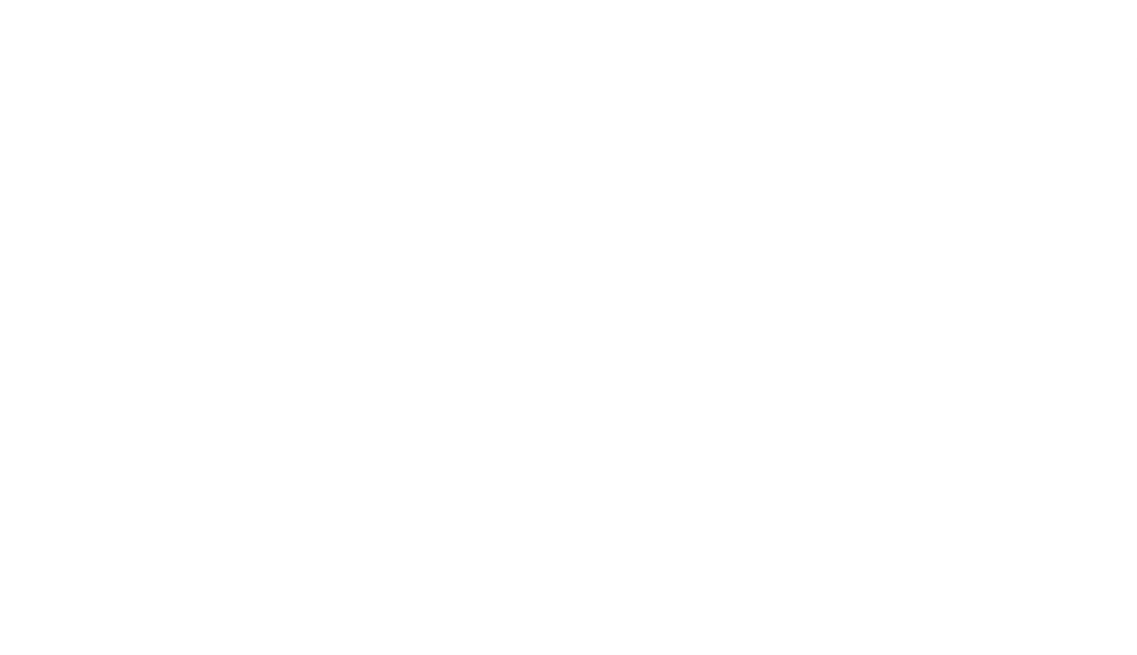
scroll to position [6080, 0]
